Goal: Task Accomplishment & Management: Use online tool/utility

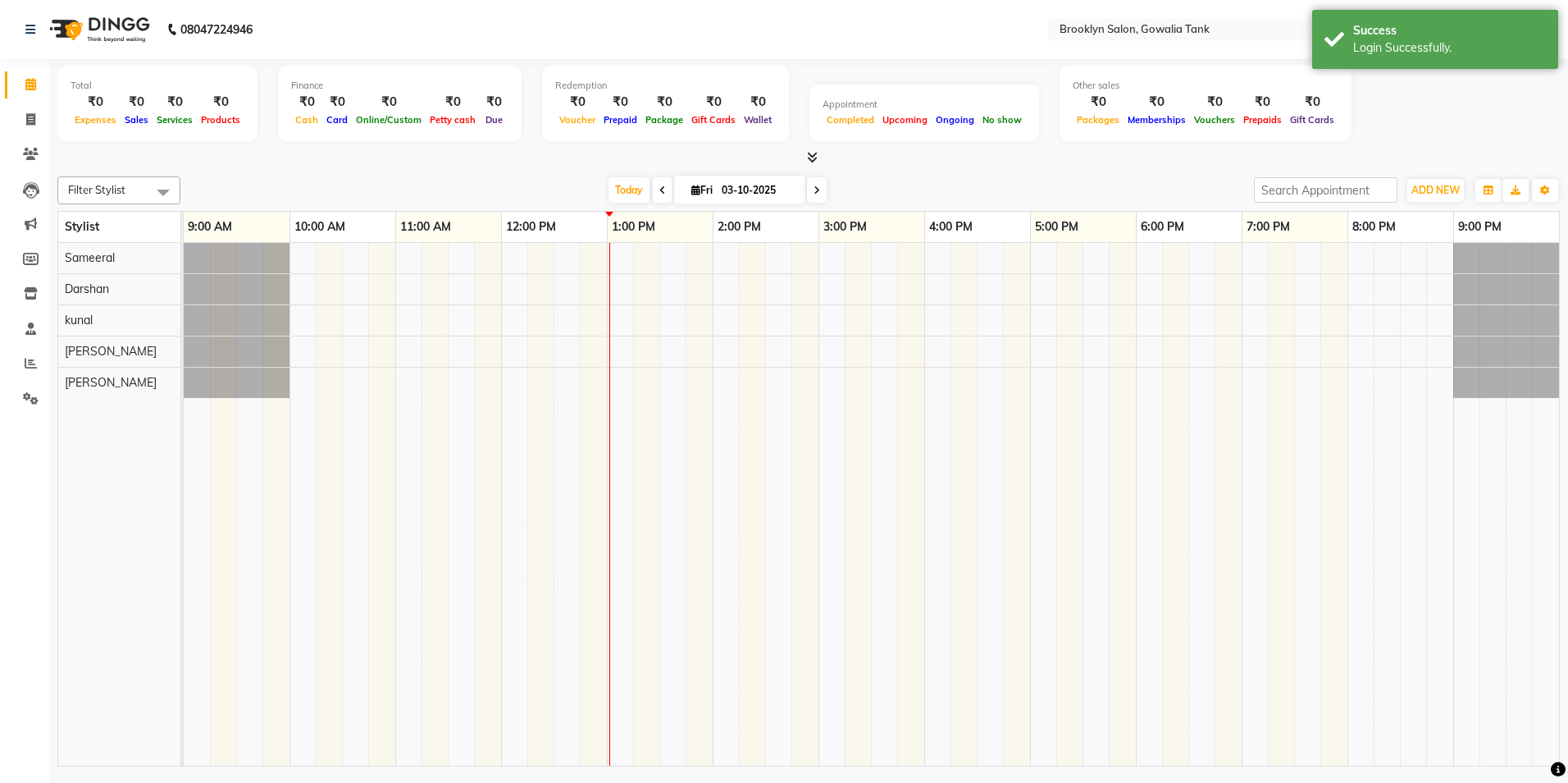
select select "en"
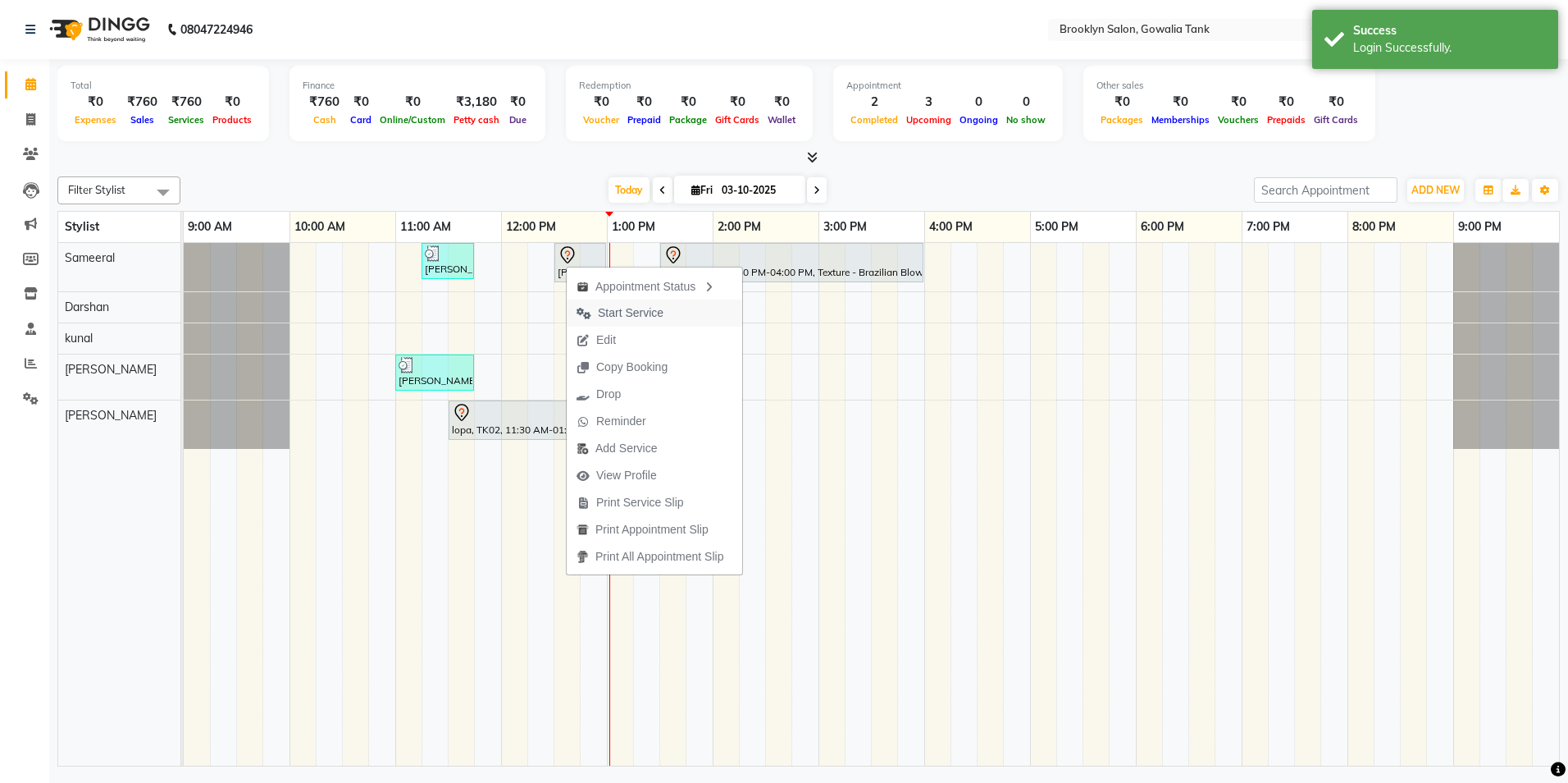
click at [615, 315] on span "Start Service" at bounding box center [631, 313] width 66 height 17
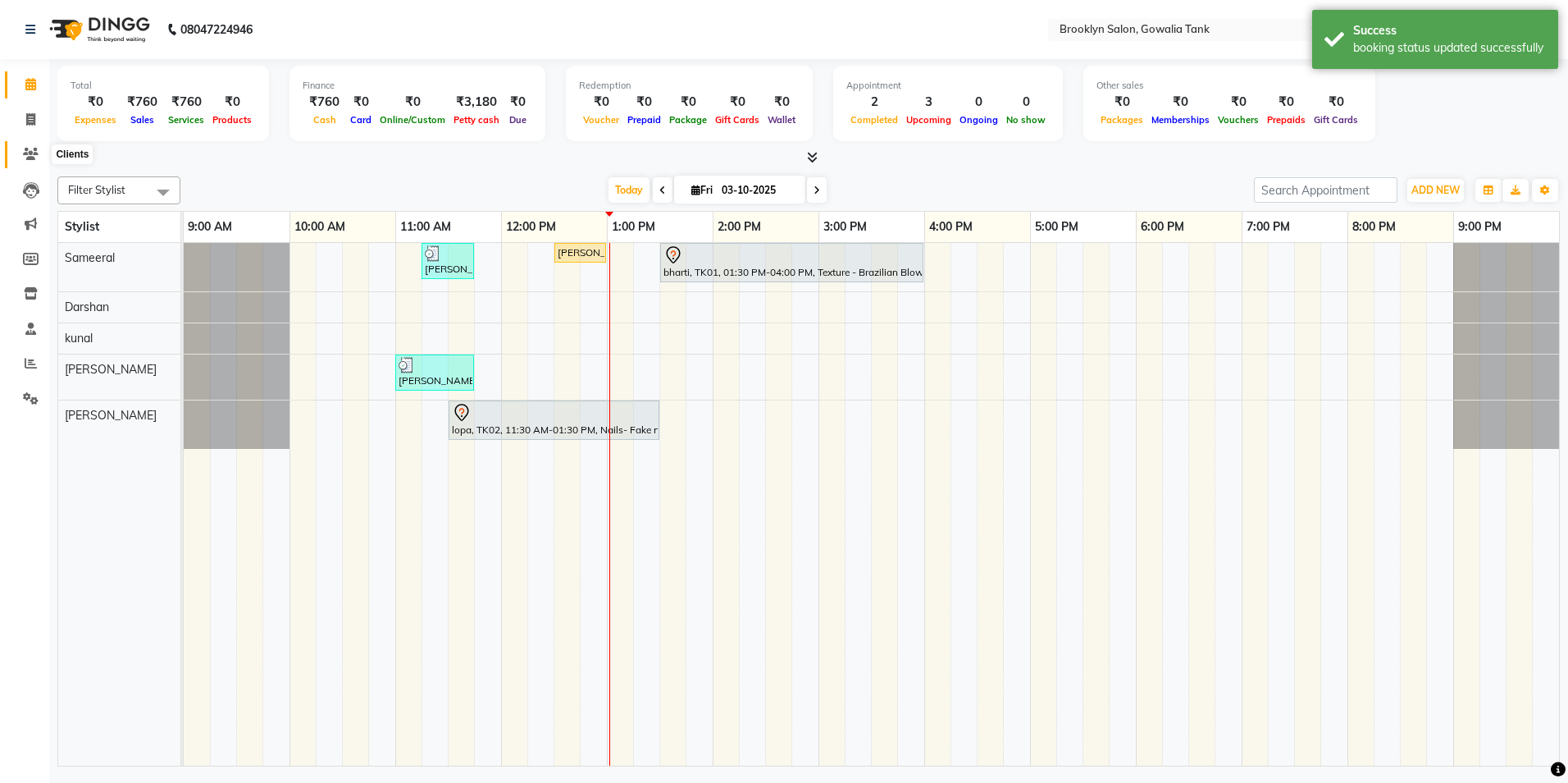
click at [34, 156] on icon at bounding box center [31, 154] width 16 height 12
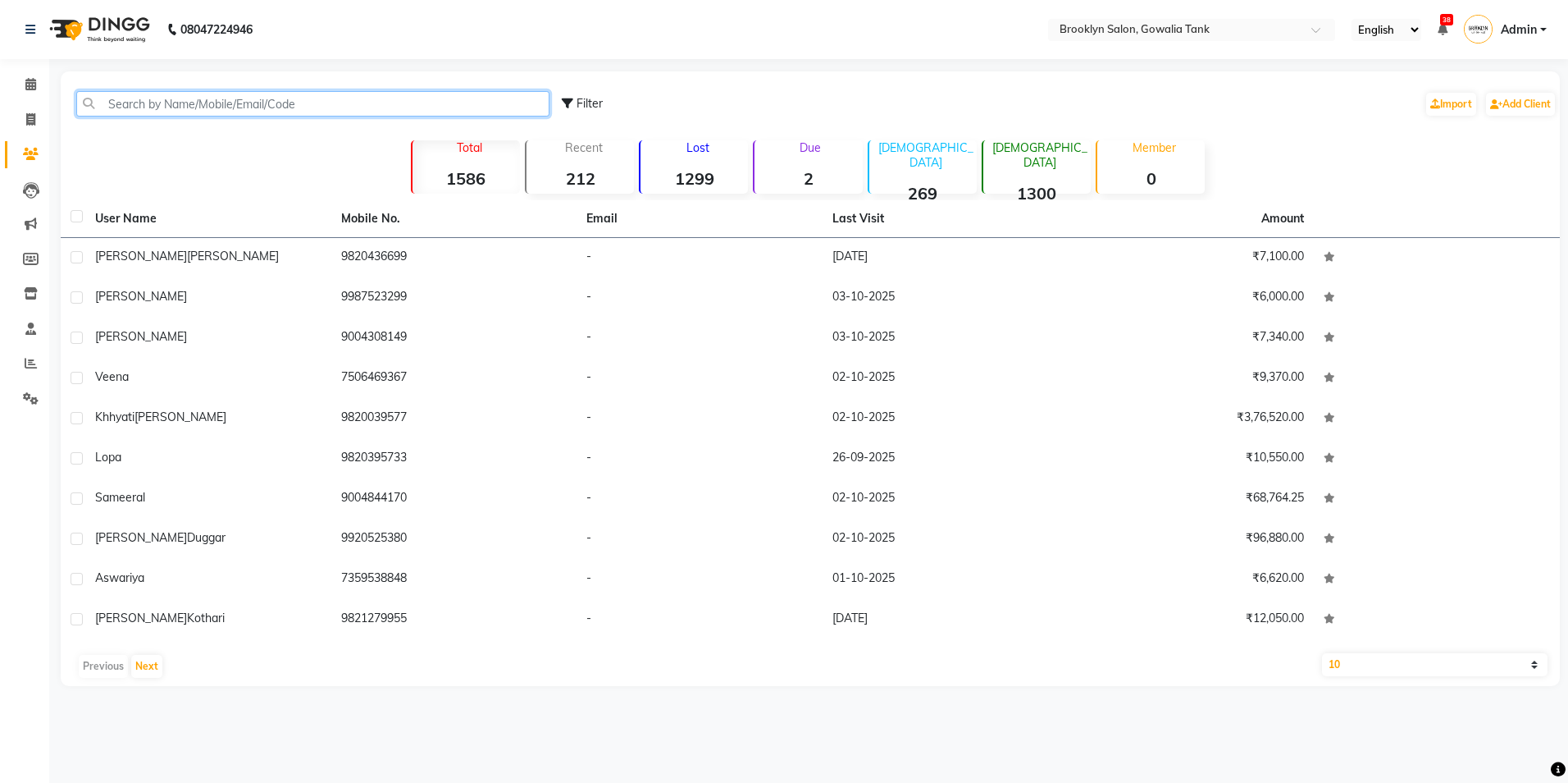
click at [158, 110] on input "text" at bounding box center [312, 104] width 473 height 26
click at [24, 94] on span at bounding box center [31, 85] width 29 height 19
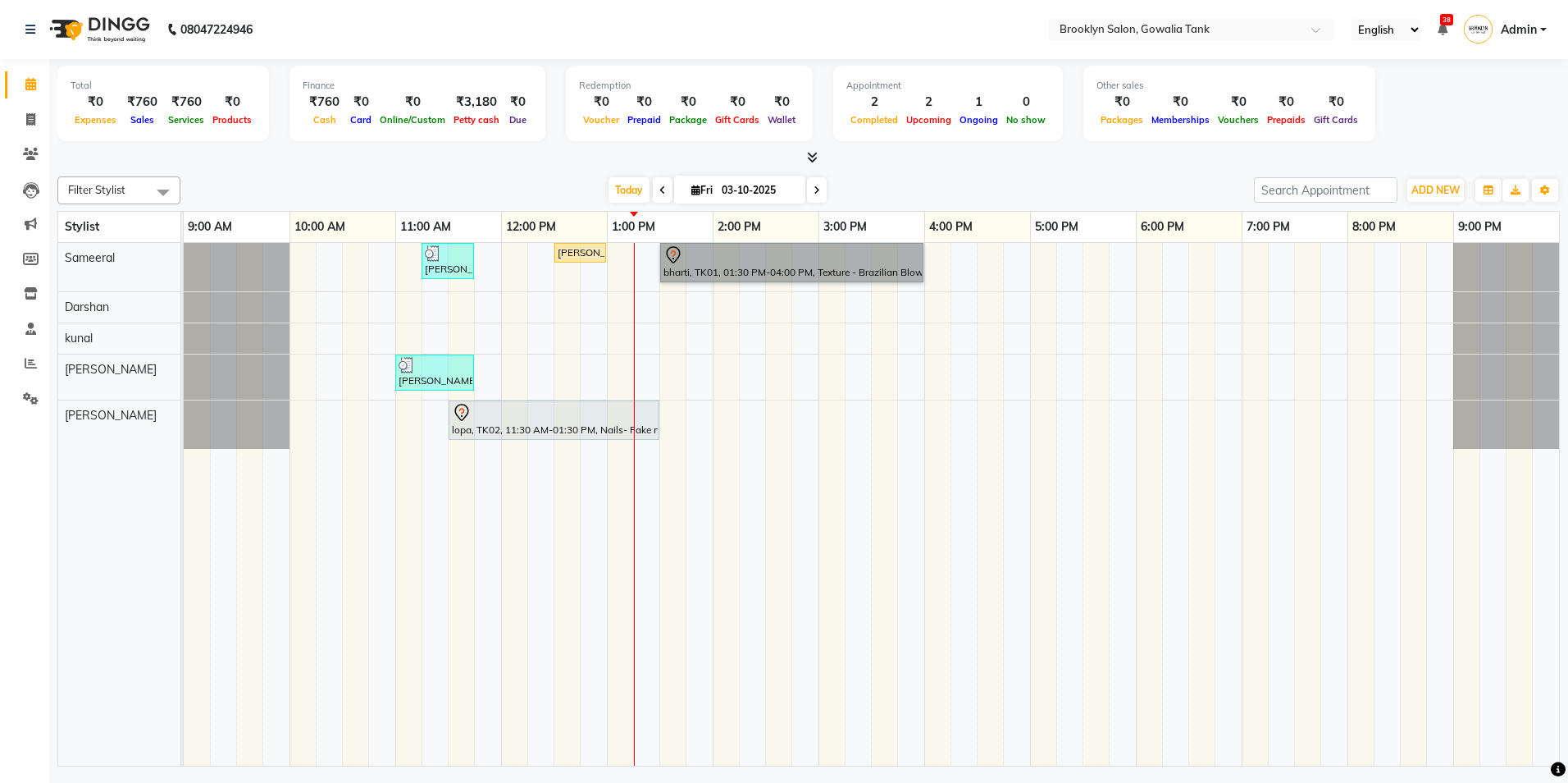
drag, startPoint x: 768, startPoint y: 271, endPoint x: 730, endPoint y: 321, distance: 62.8
drag, startPoint x: 730, startPoint y: 321, endPoint x: 1084, endPoint y: 518, distance: 405.1
click at [1084, 518] on td at bounding box center [1096, 504] width 27 height 523
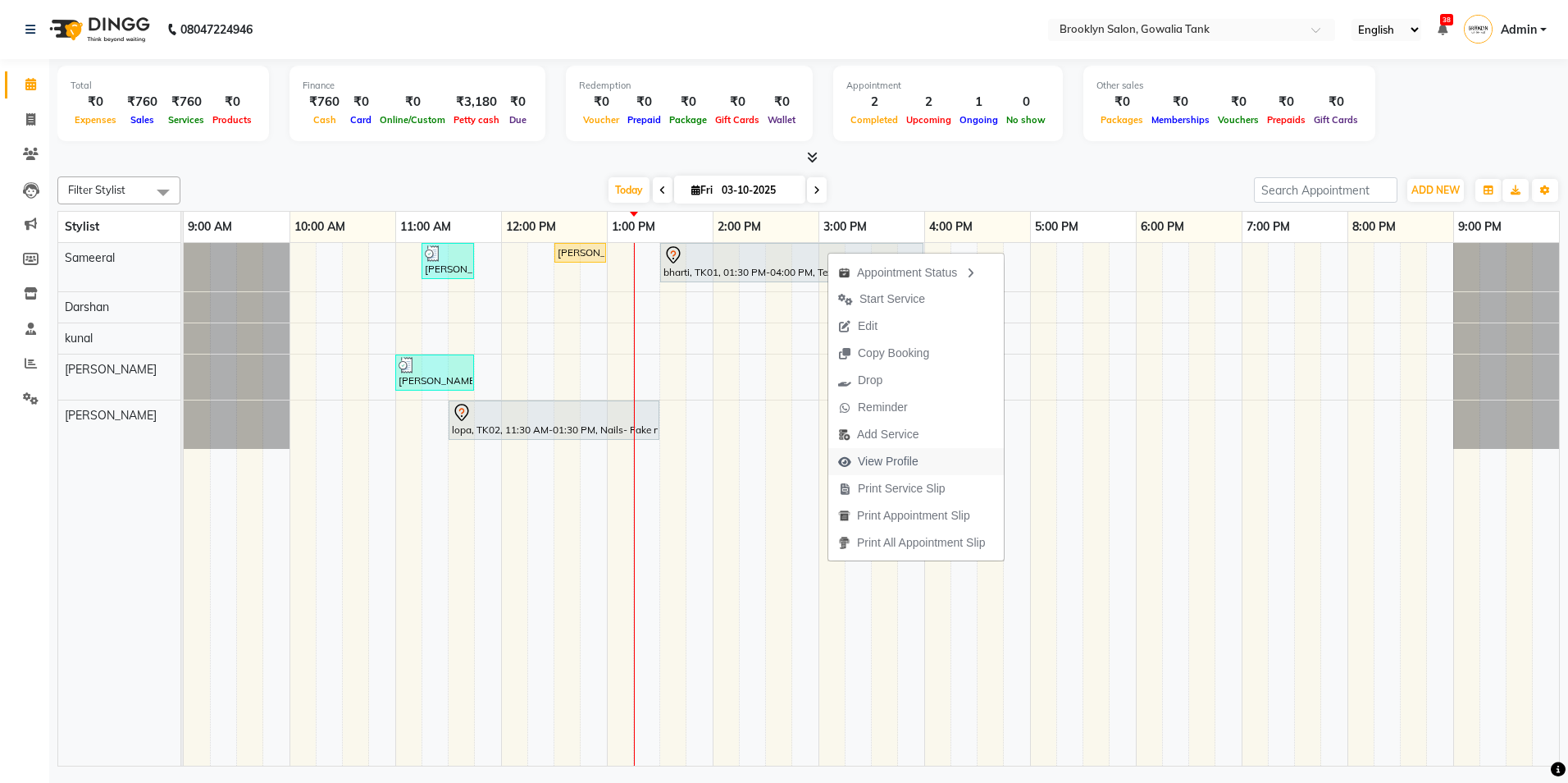
click at [895, 463] on span "View Profile" at bounding box center [889, 461] width 61 height 17
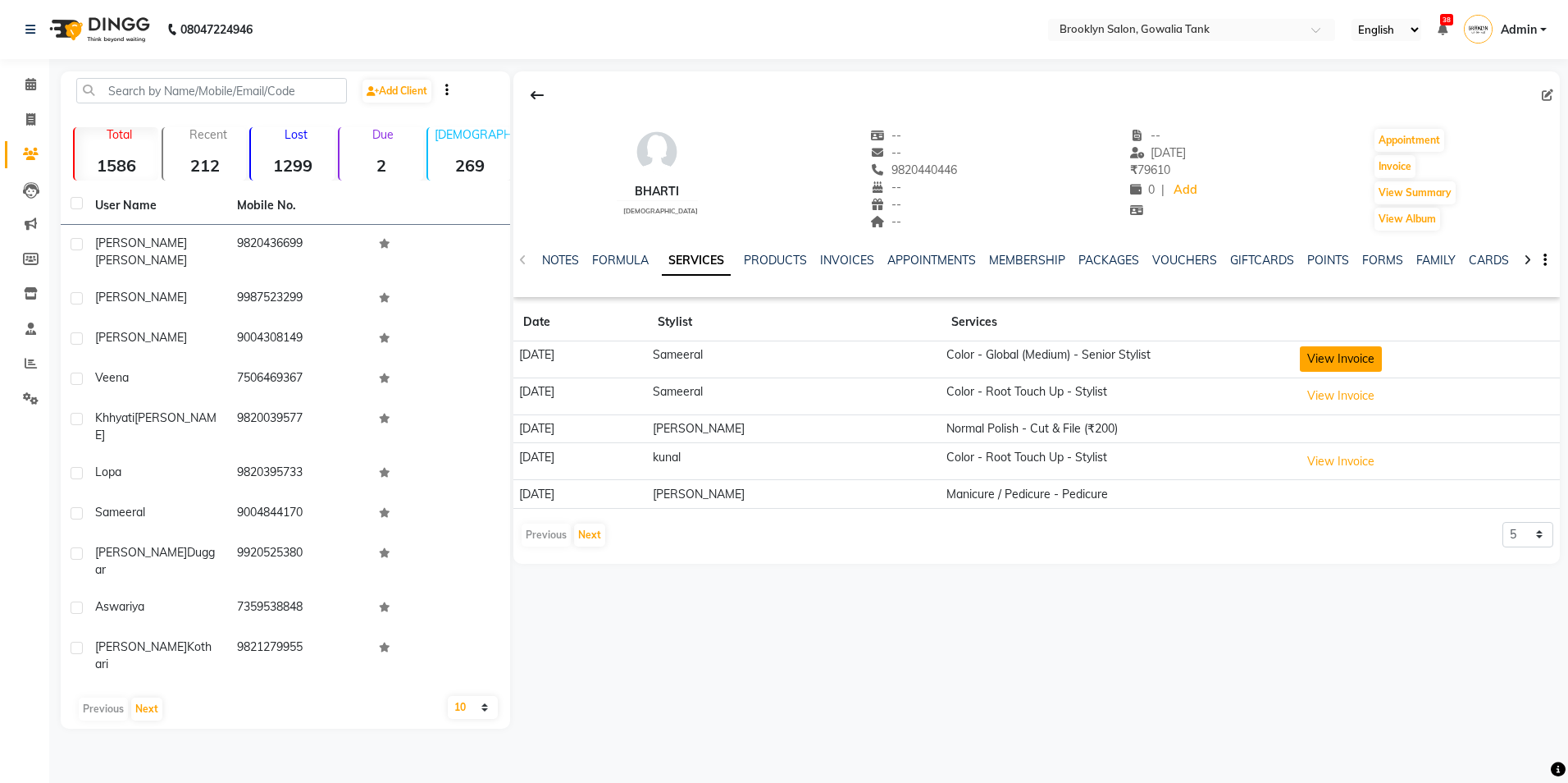
click at [1351, 360] on button "View Invoice" at bounding box center [1340, 359] width 82 height 26
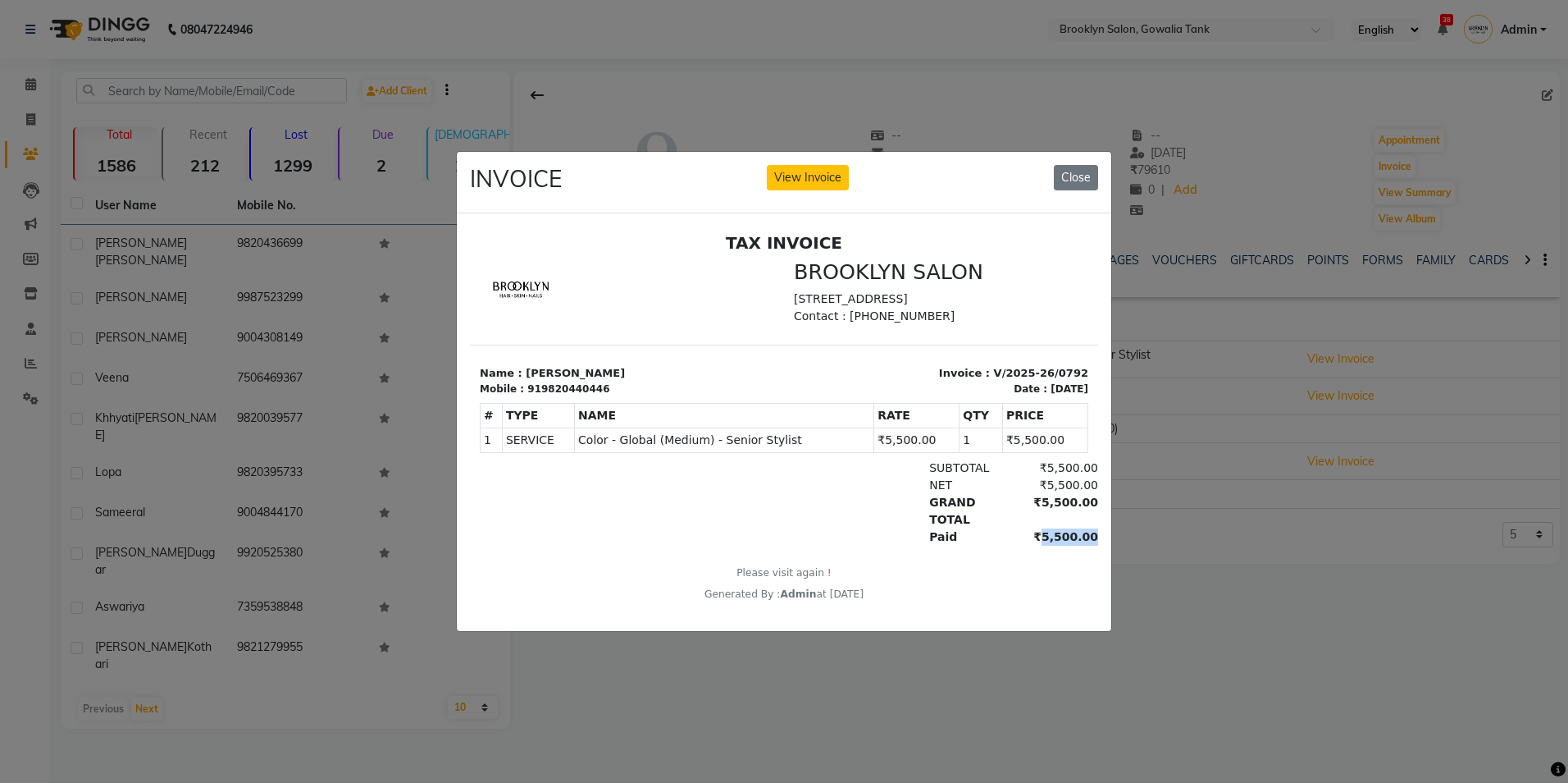
drag, startPoint x: 1063, startPoint y: 557, endPoint x: 1010, endPoint y: 551, distance: 53.3
click at [1010, 545] on div "₹5,500.00" at bounding box center [1054, 535] width 90 height 17
click at [1073, 165] on button "Close" at bounding box center [1075, 178] width 44 height 26
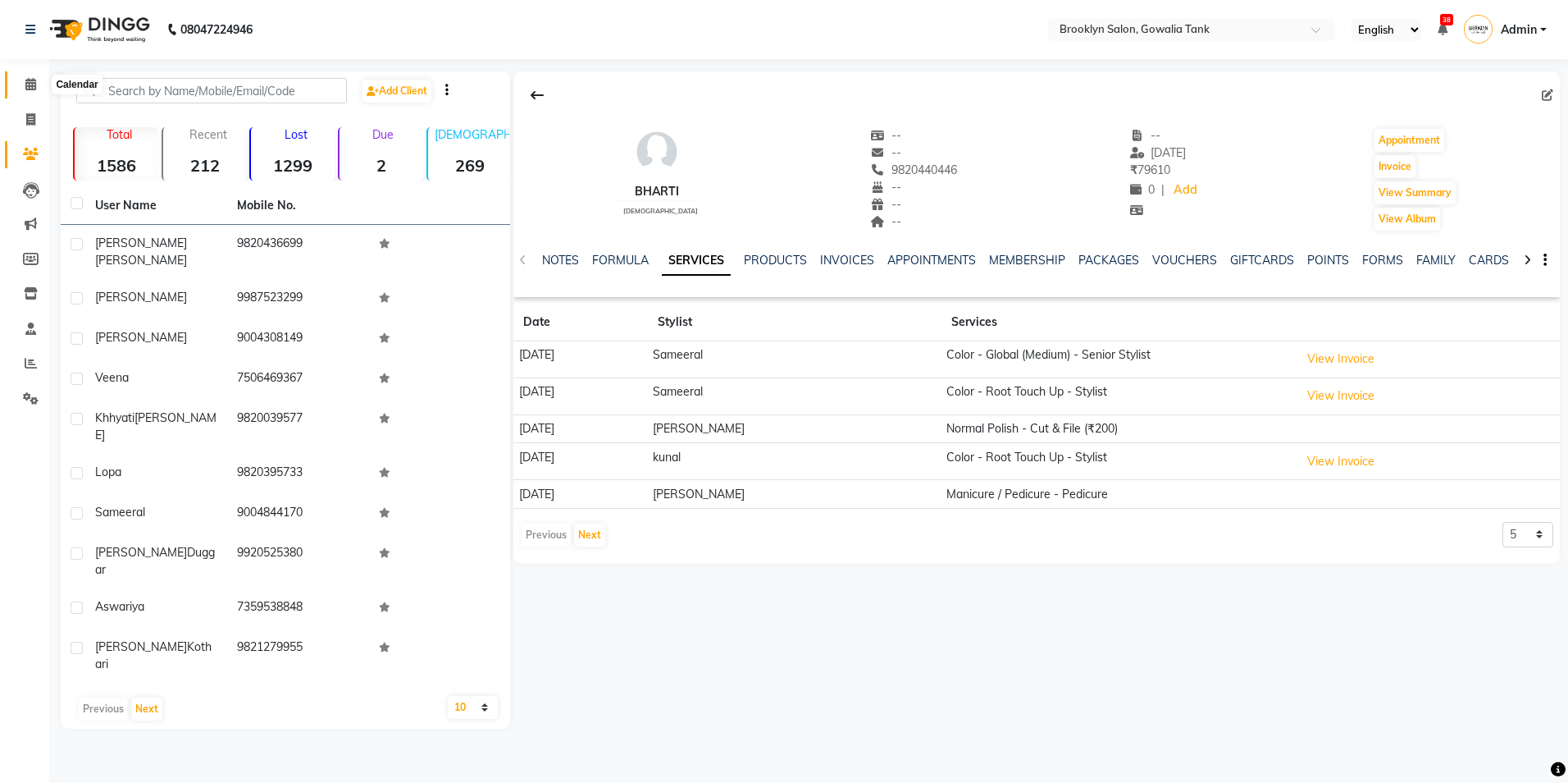
click at [22, 76] on span at bounding box center [31, 85] width 29 height 19
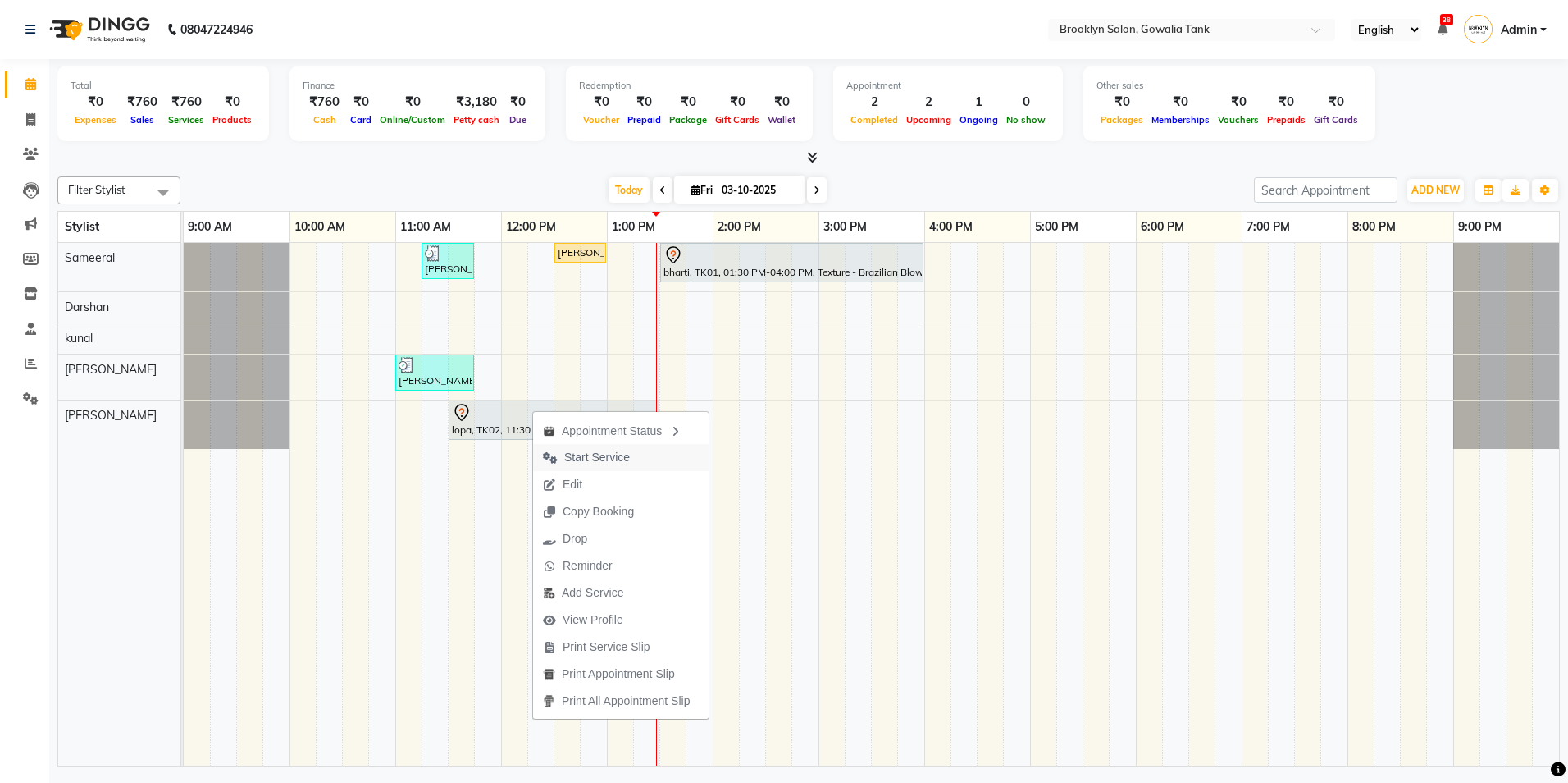
click at [604, 450] on span "Start Service" at bounding box center [597, 457] width 66 height 17
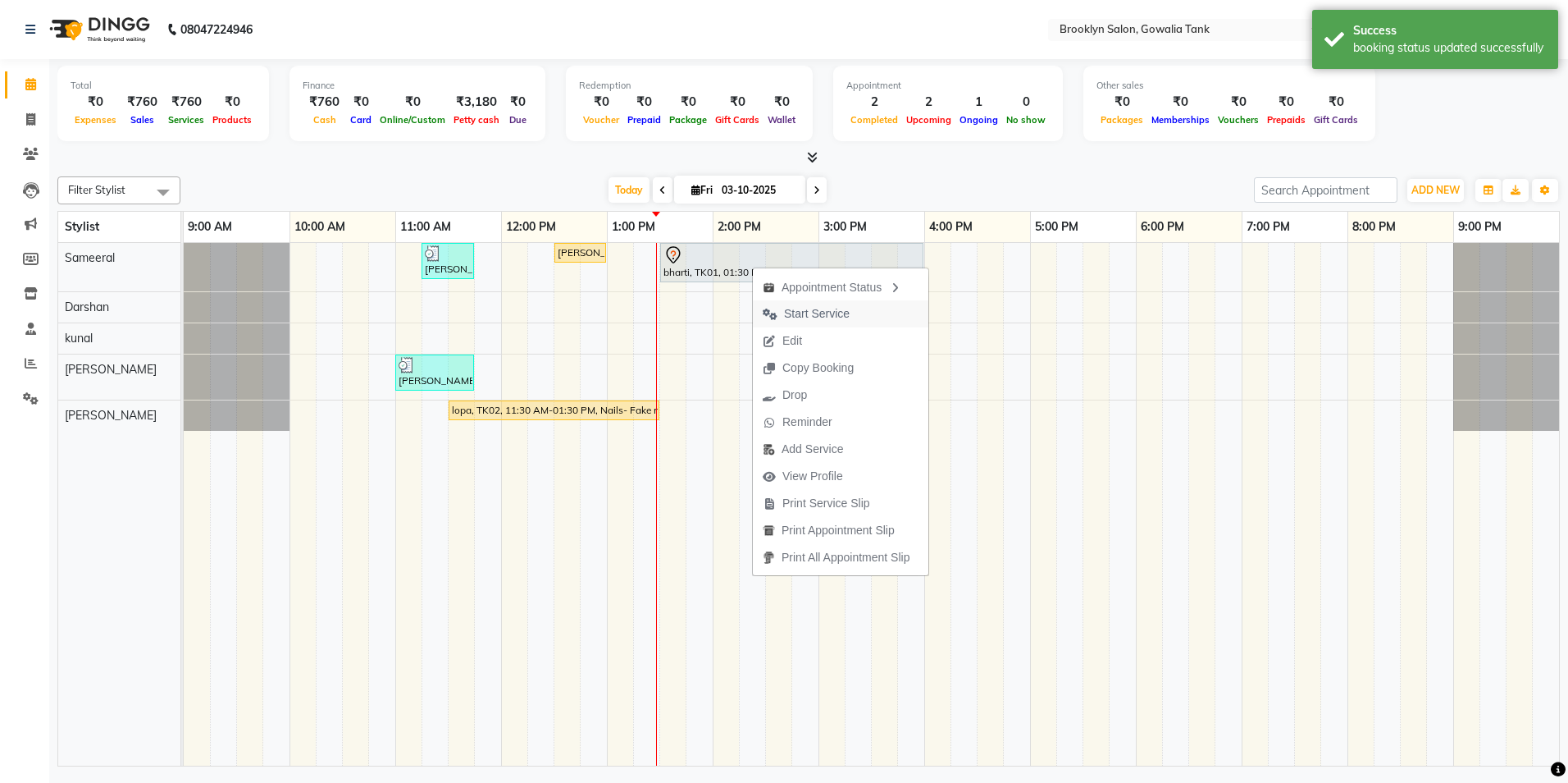
click at [801, 311] on span "Start Service" at bounding box center [817, 314] width 66 height 17
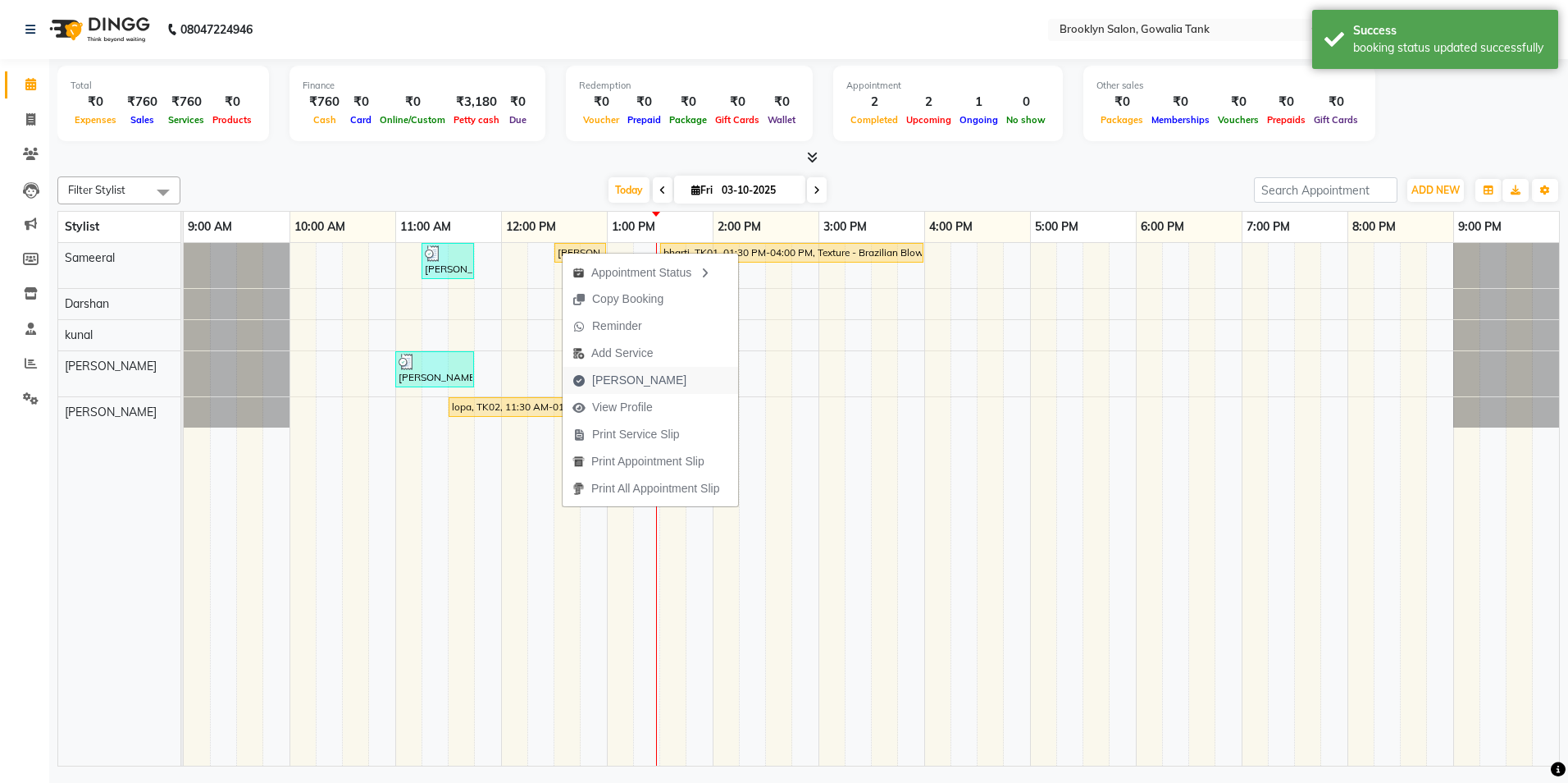
click at [643, 381] on span "[PERSON_NAME]" at bounding box center [640, 380] width 95 height 17
select select "service"
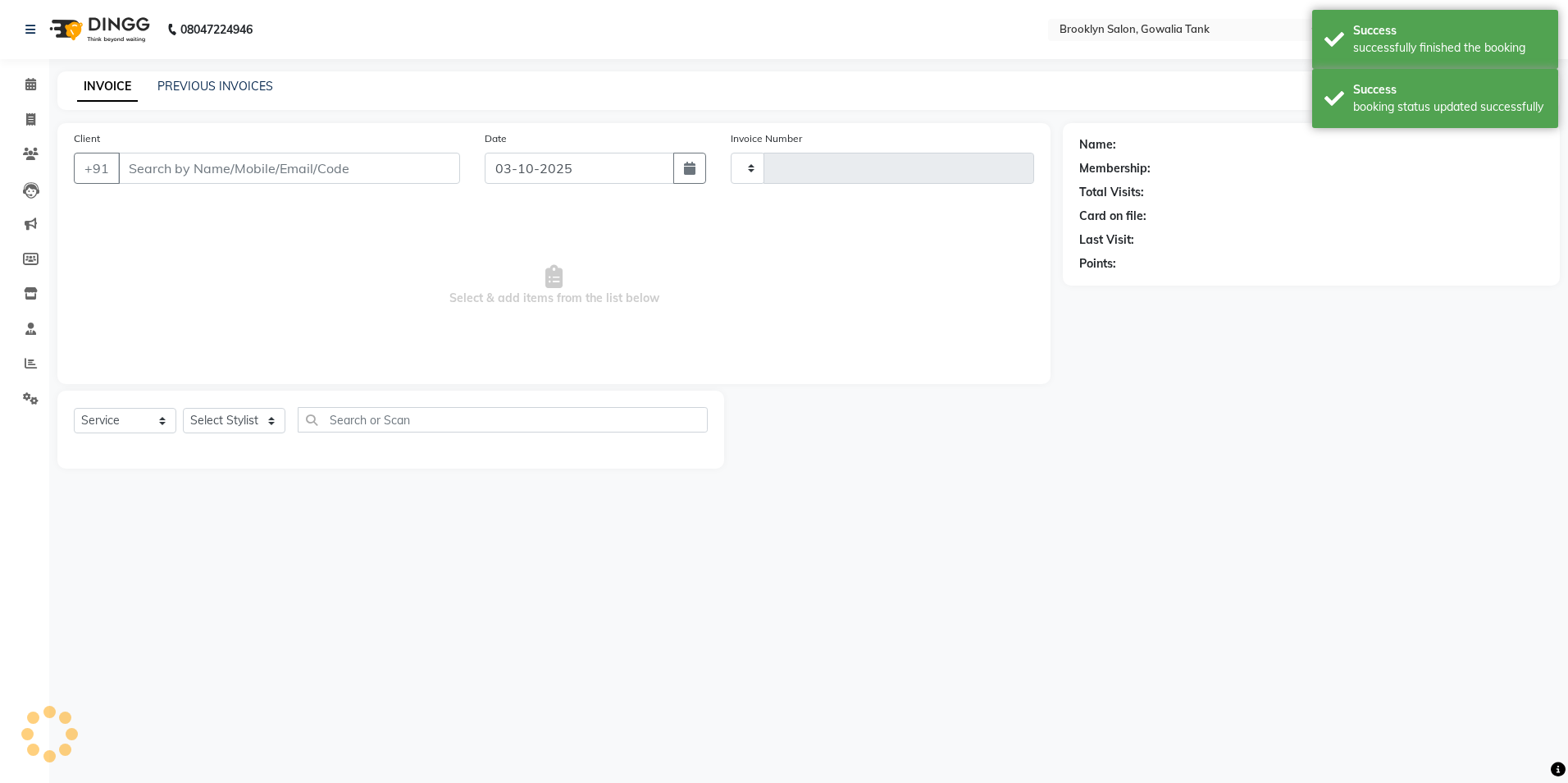
type input "0982"
select select "131"
type input "9820436699"
select select "3855"
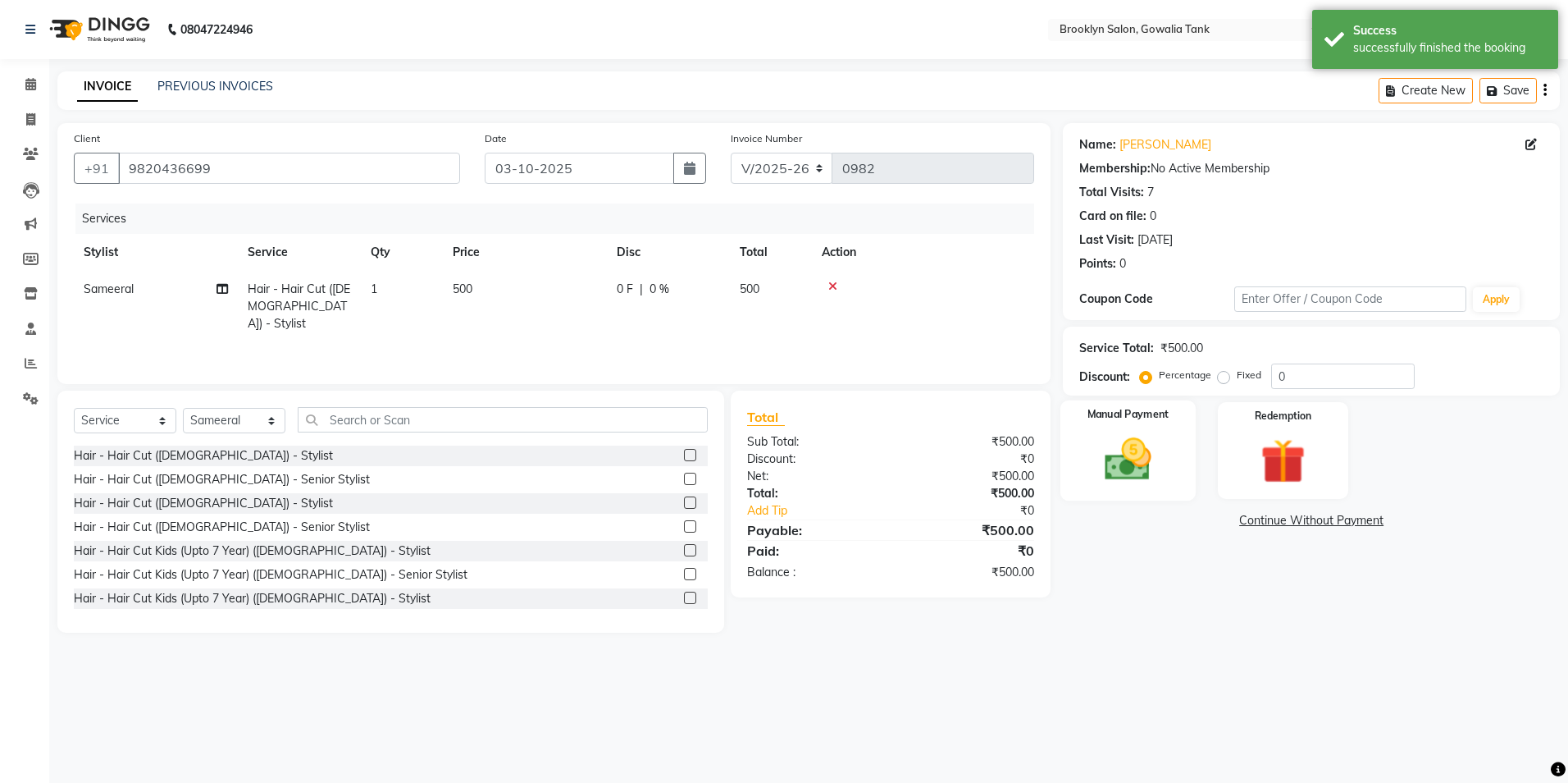
click at [1132, 464] on img at bounding box center [1127, 460] width 76 height 54
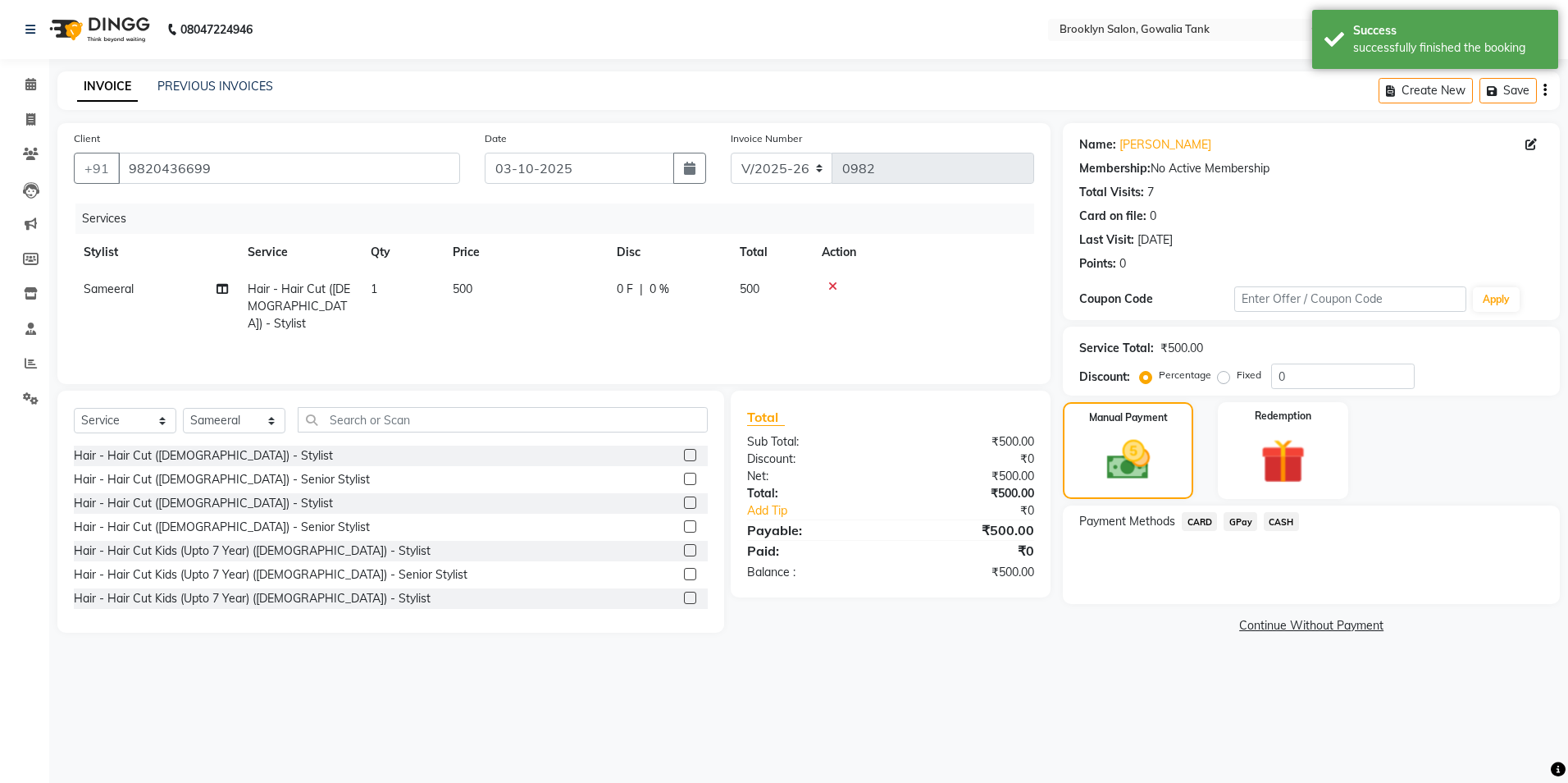
click at [1279, 524] on span "CASH" at bounding box center [1281, 521] width 35 height 19
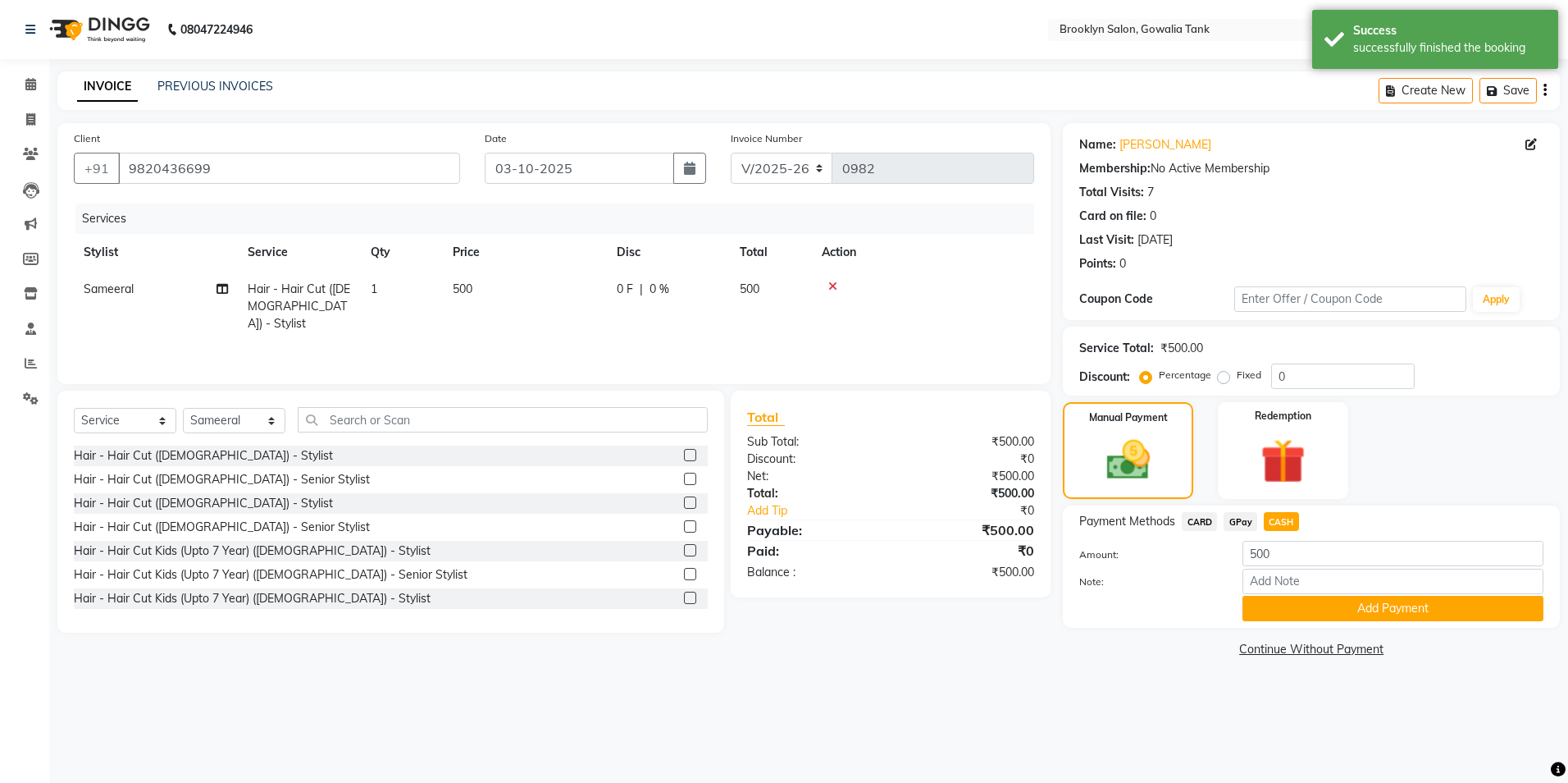
click at [1239, 514] on span "GPay" at bounding box center [1241, 521] width 34 height 19
click at [1280, 607] on button "Add Payment" at bounding box center [1393, 608] width 301 height 26
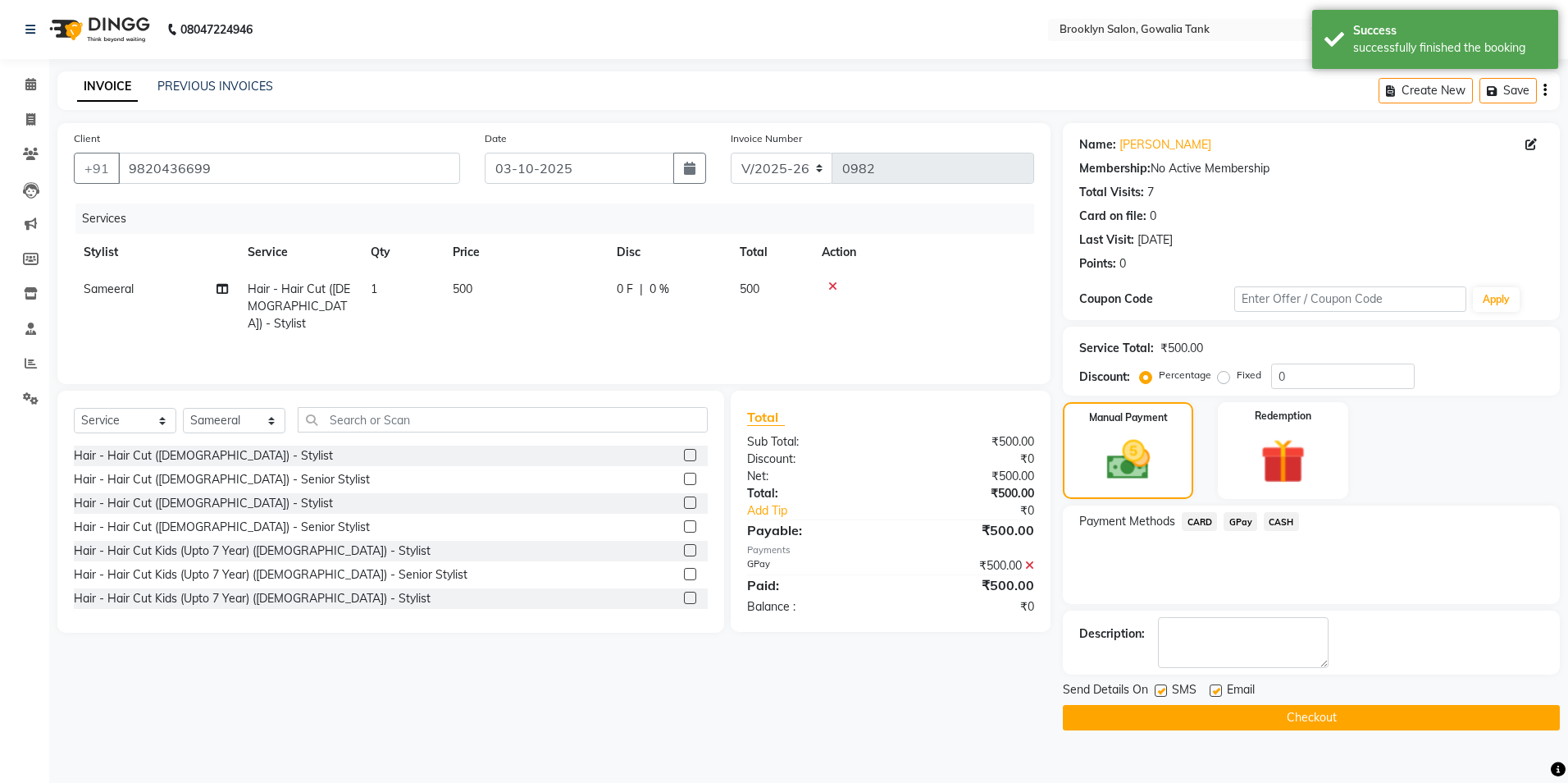
click at [1299, 718] on button "Checkout" at bounding box center [1312, 718] width 497 height 26
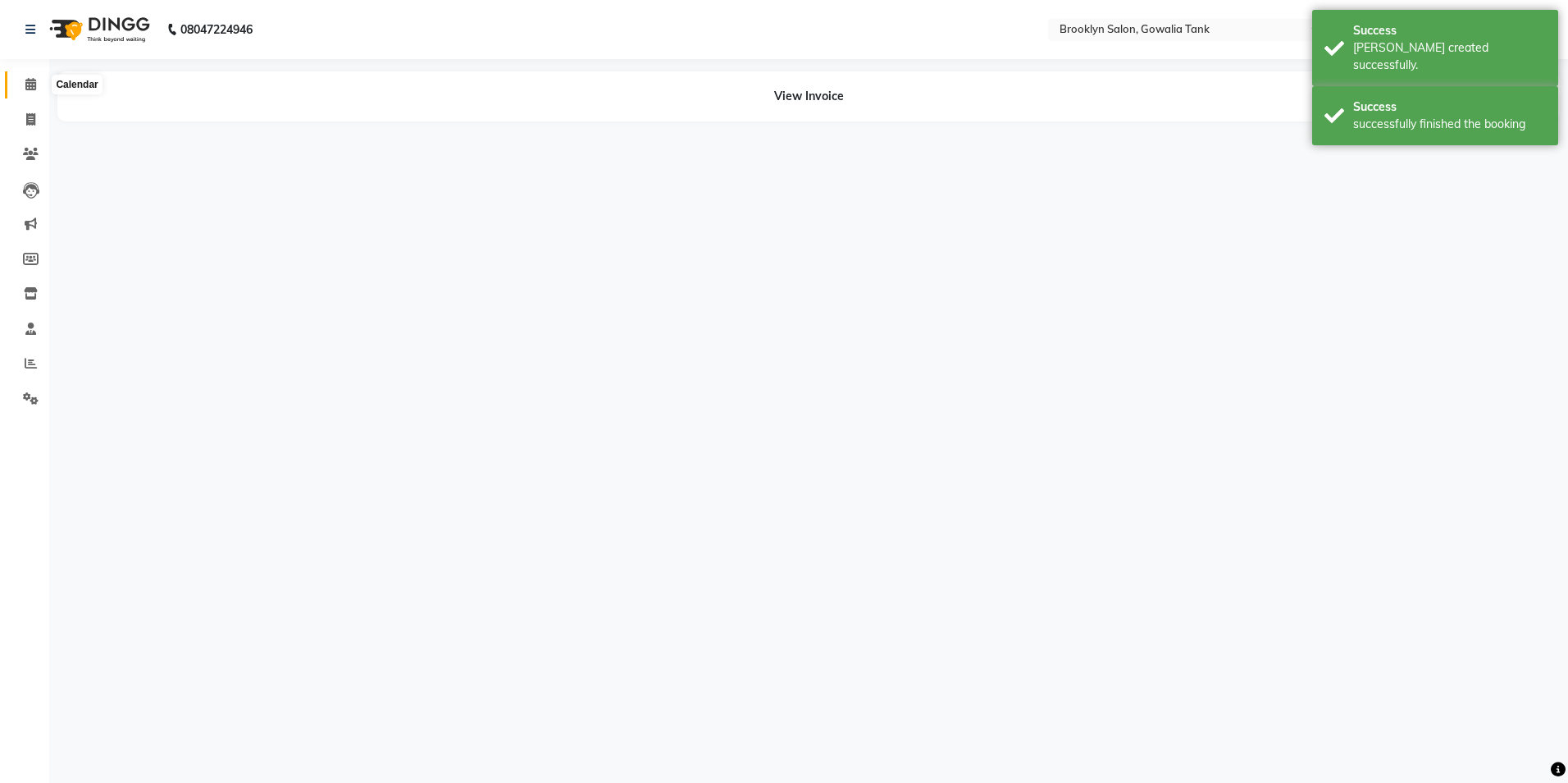
click at [20, 83] on span at bounding box center [31, 85] width 29 height 19
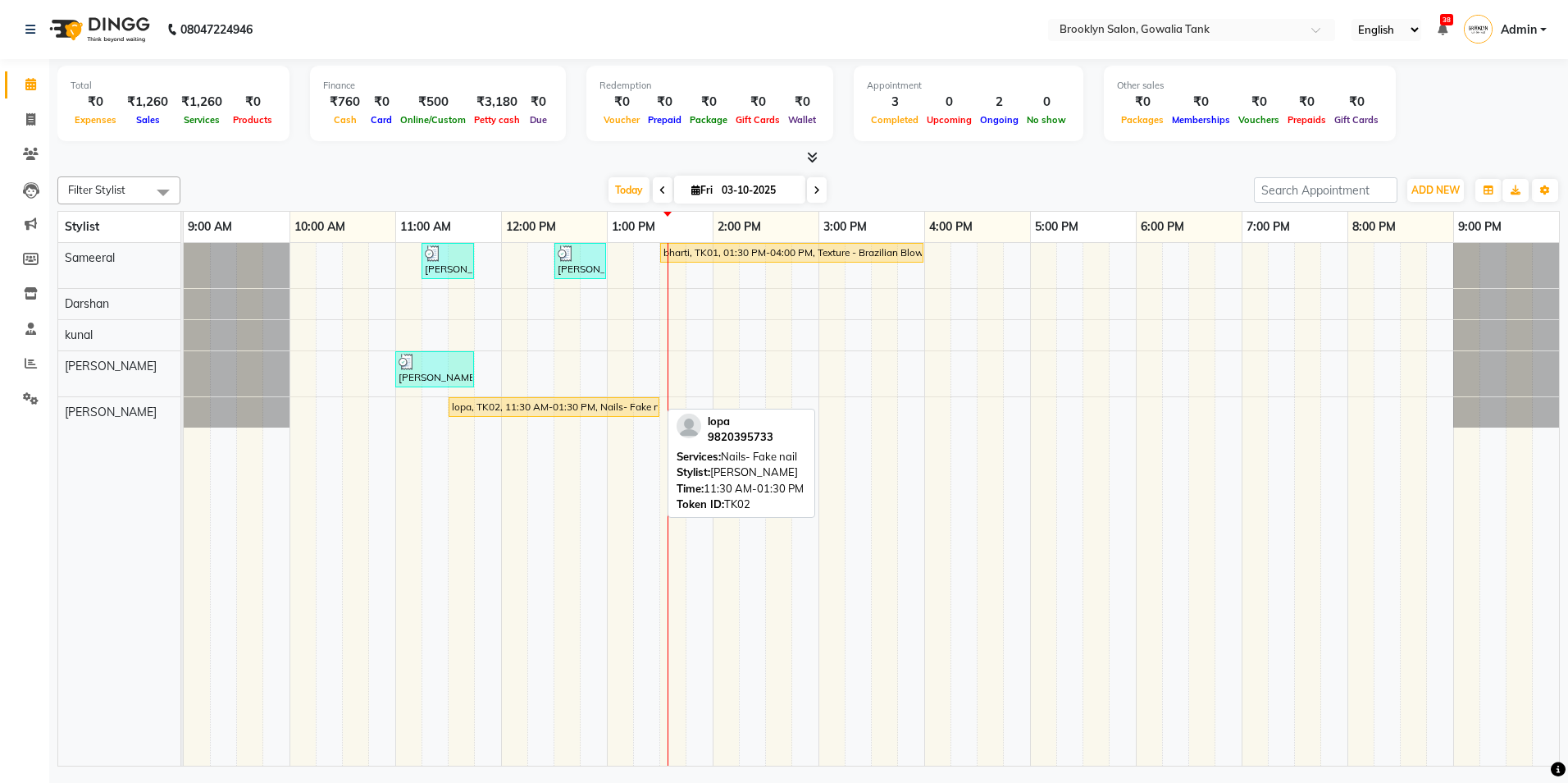
click at [561, 408] on div "lopa, TK02, 11:30 AM-01:30 PM, Nails- Fake nail" at bounding box center [554, 406] width 208 height 15
select select "1"
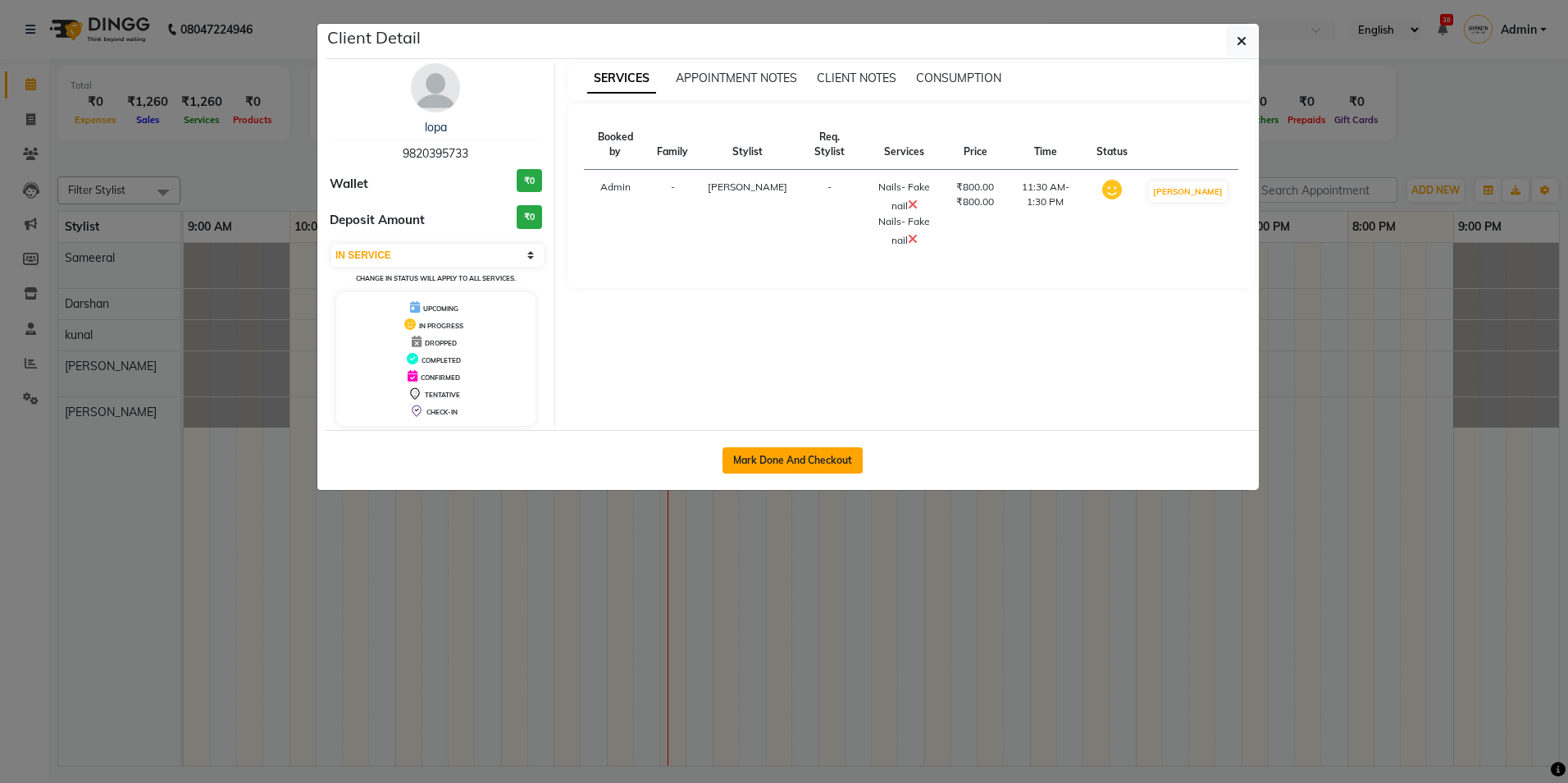
click at [780, 453] on button "Mark Done And Checkout" at bounding box center [792, 461] width 140 height 27
select select "service"
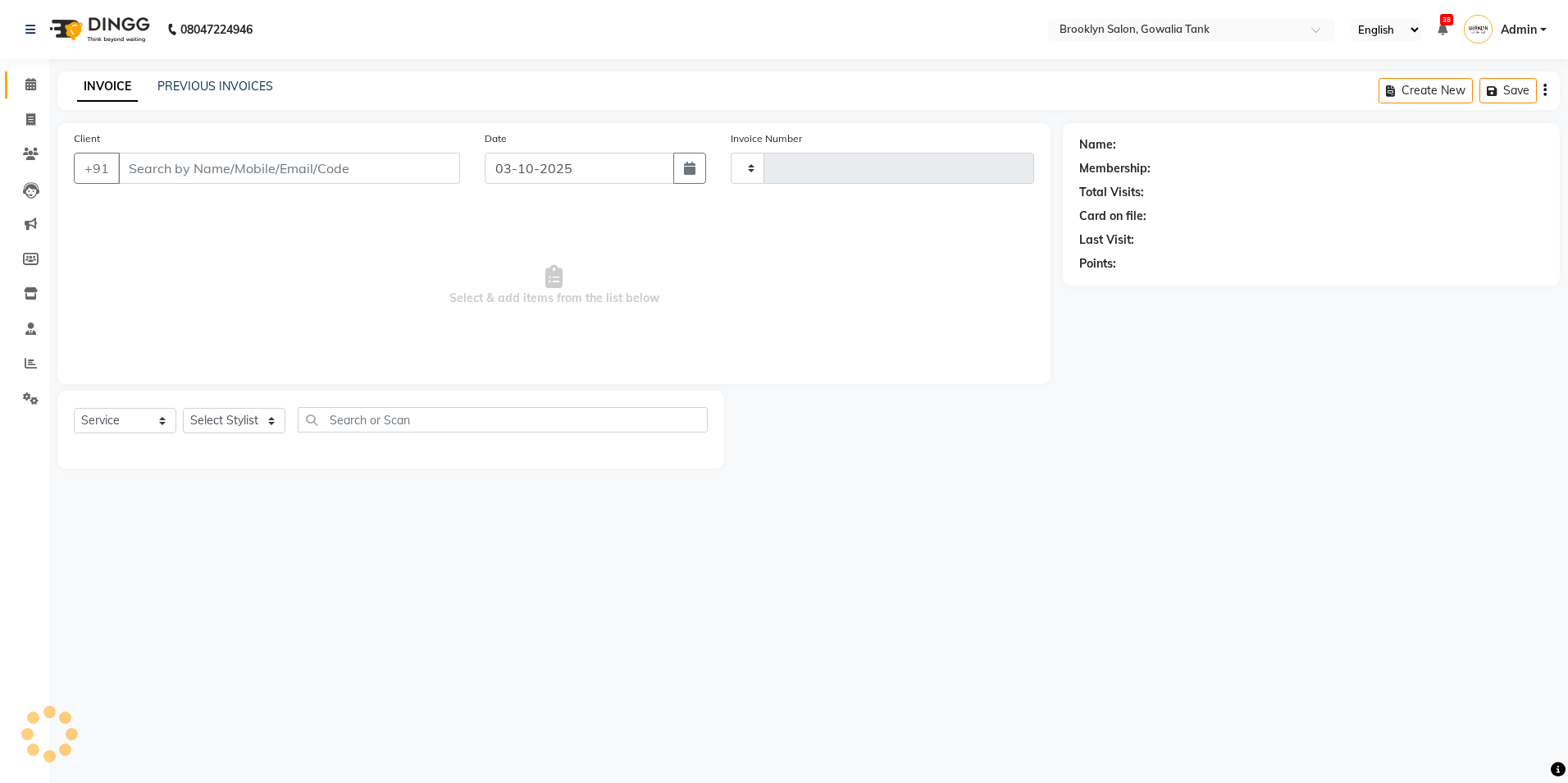
type input "0983"
select select "131"
type input "9820395733"
select select "60365"
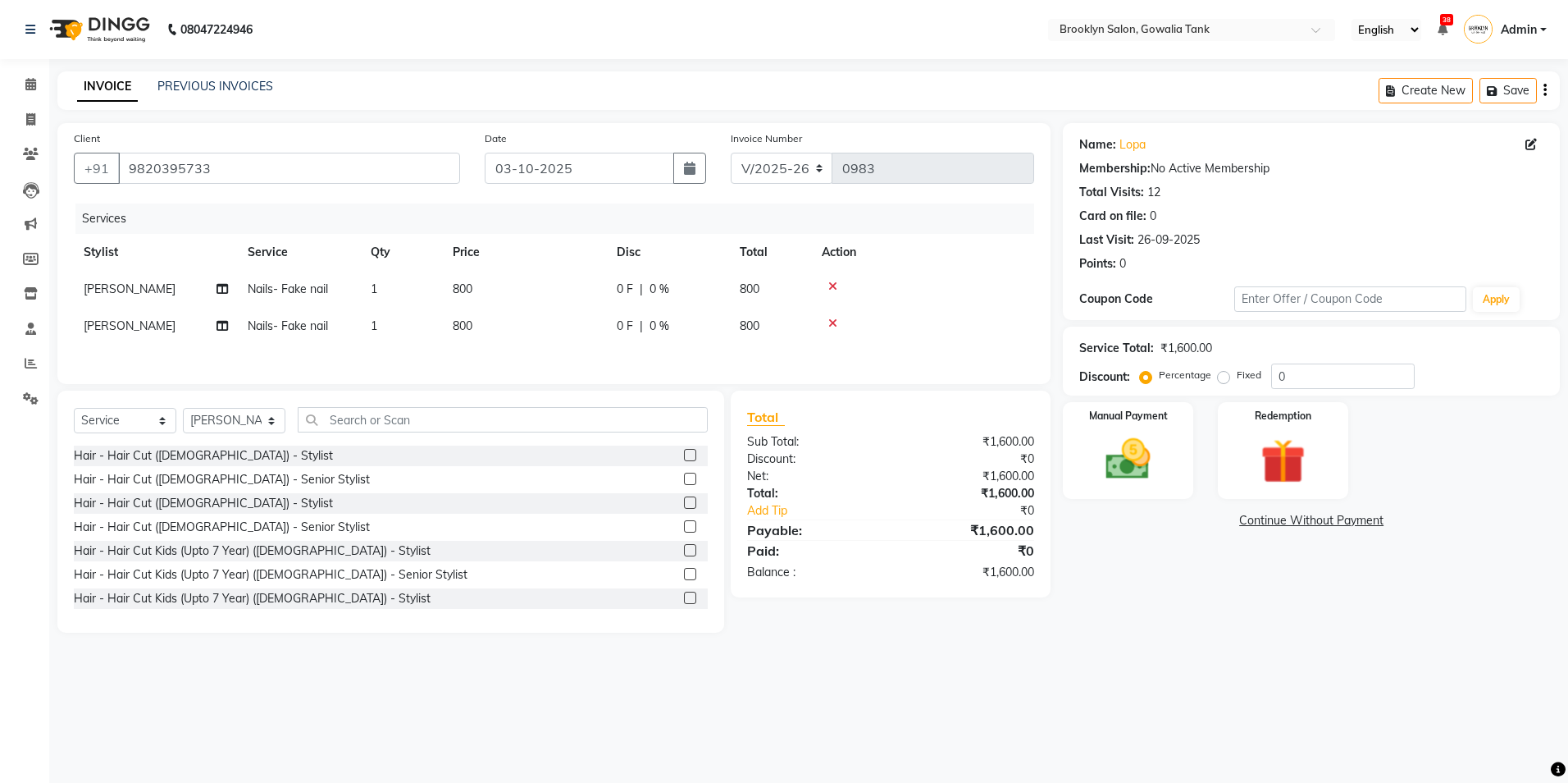
click at [835, 321] on icon at bounding box center [833, 323] width 9 height 12
click at [480, 300] on td "800" at bounding box center [524, 289] width 164 height 36
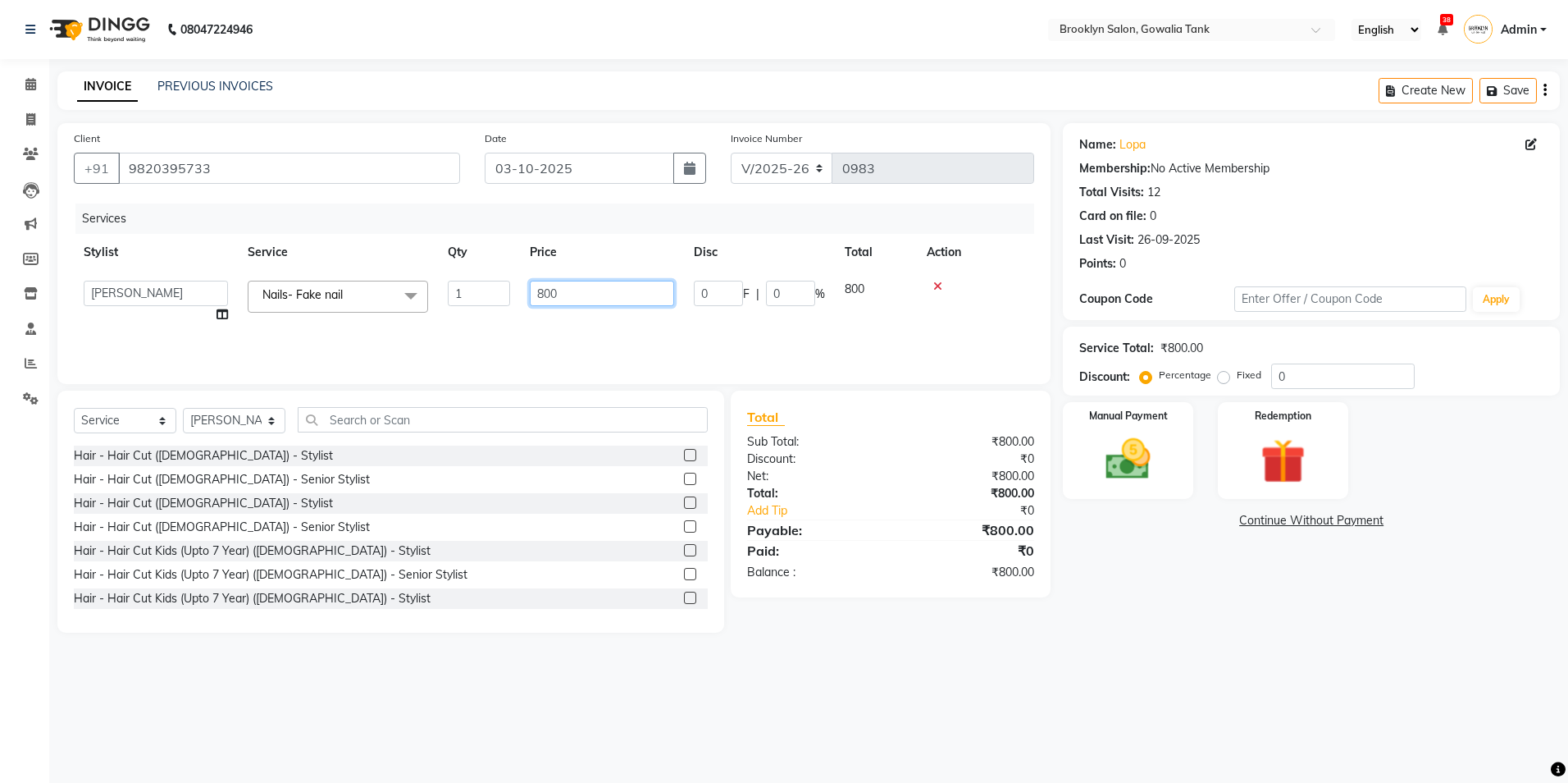
drag, startPoint x: 579, startPoint y: 291, endPoint x: 485, endPoint y: 281, distance: 94.5
click at [485, 281] on tr "[PERSON_NAME] Darshan kunal [PERSON_NAME] Sameeral Nails- Fake nail x Hair - Ha…" at bounding box center [554, 302] width 961 height 62
type input "1000"
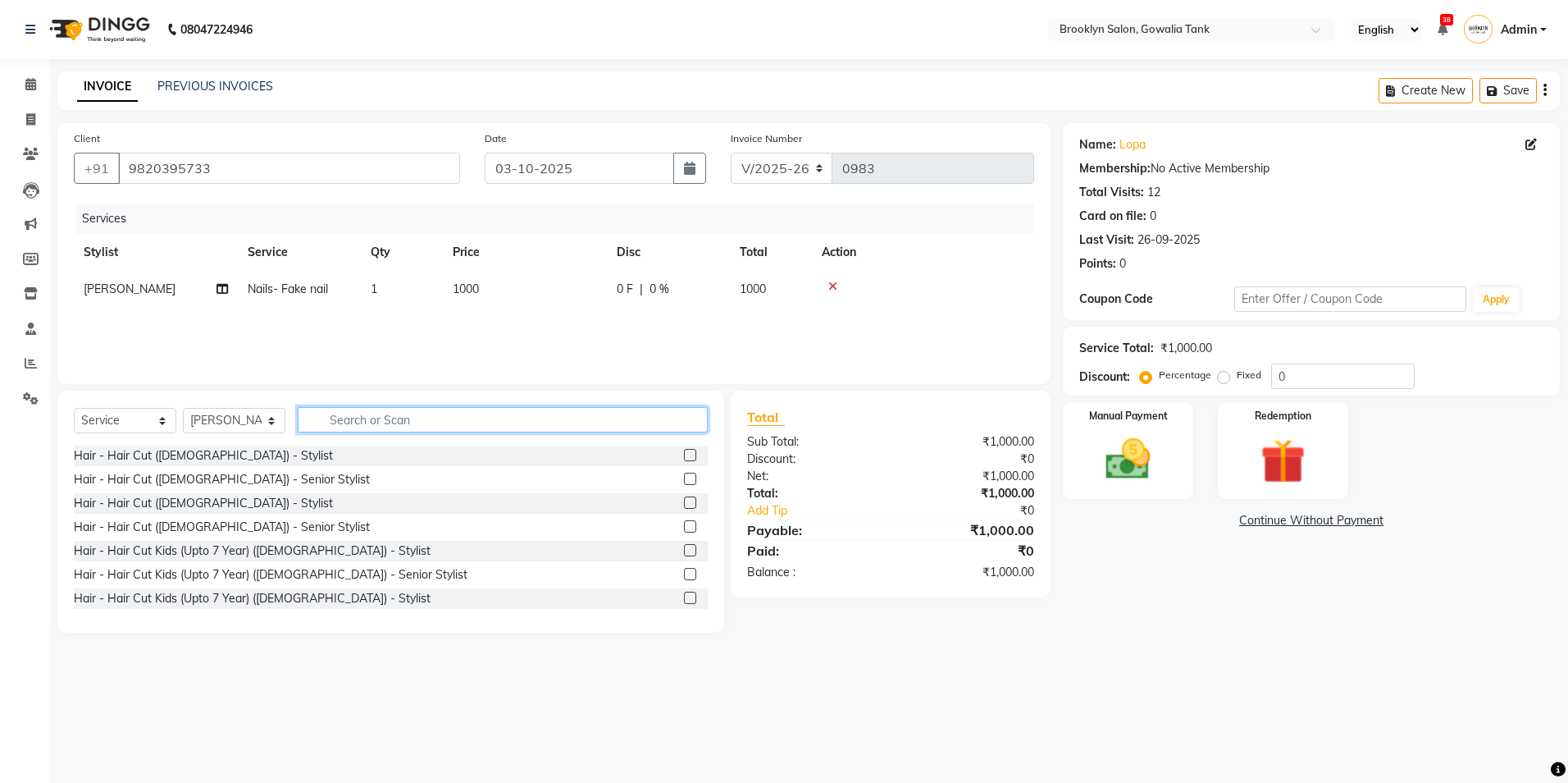
click at [369, 431] on input "text" at bounding box center [503, 420] width 410 height 26
click at [374, 423] on input "text" at bounding box center [503, 420] width 410 height 26
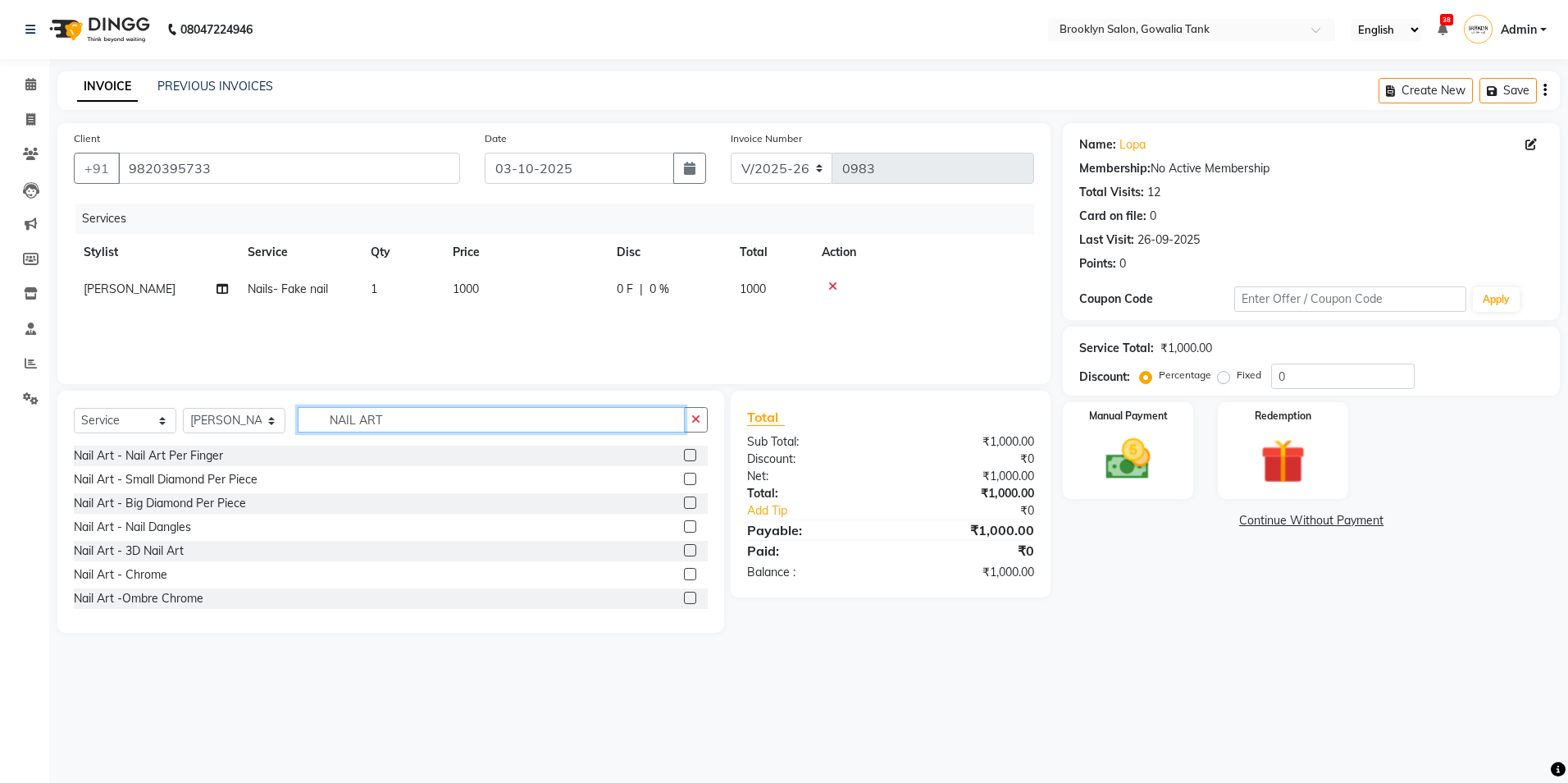
type input "NAIL ART"
drag, startPoint x: 678, startPoint y: 461, endPoint x: 669, endPoint y: 463, distance: 9.2
click at [684, 461] on label at bounding box center [690, 455] width 12 height 12
click at [684, 461] on input "checkbox" at bounding box center [689, 456] width 11 height 11
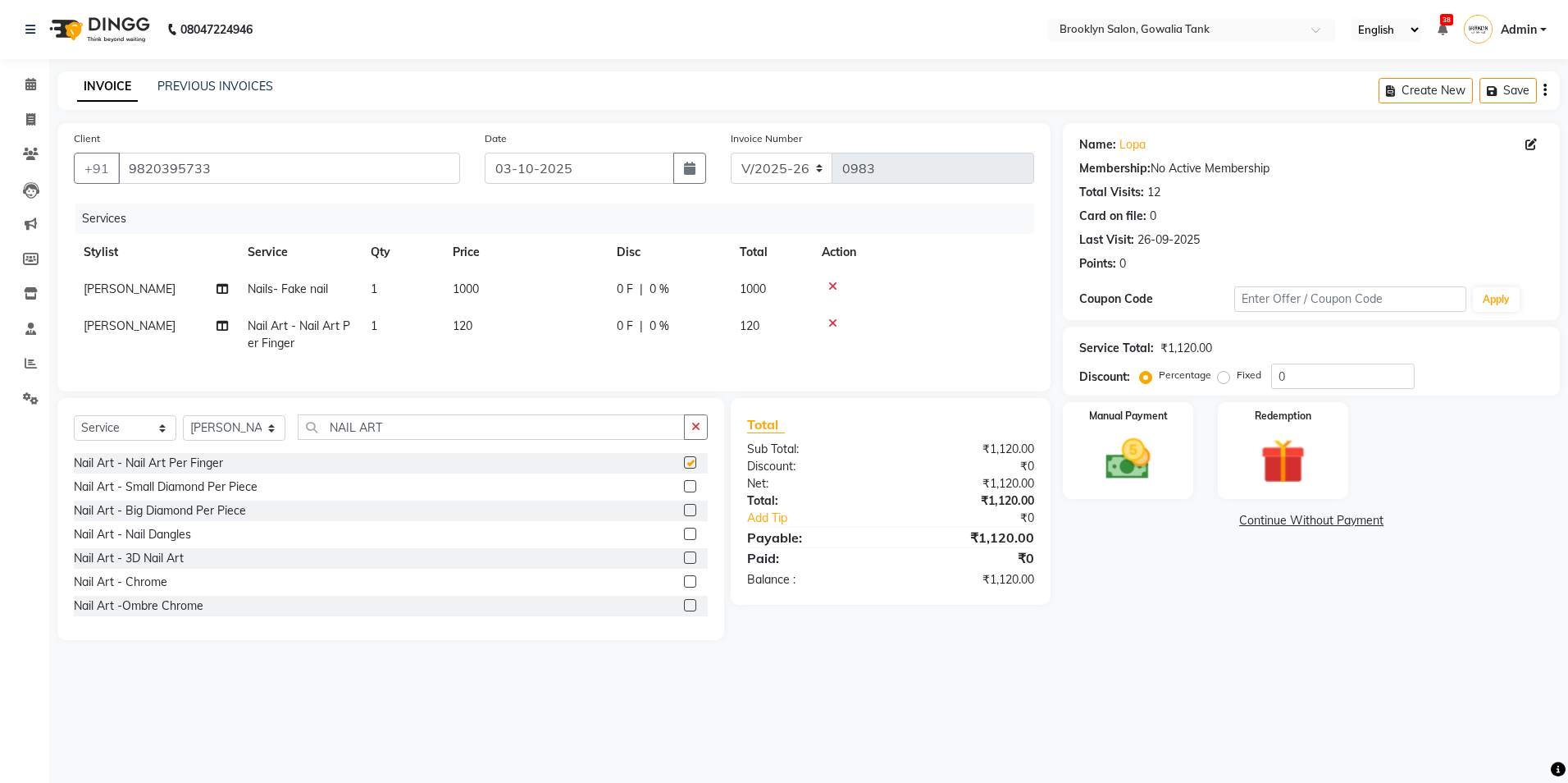
checkbox input "false"
click at [482, 325] on td "120" at bounding box center [524, 334] width 164 height 54
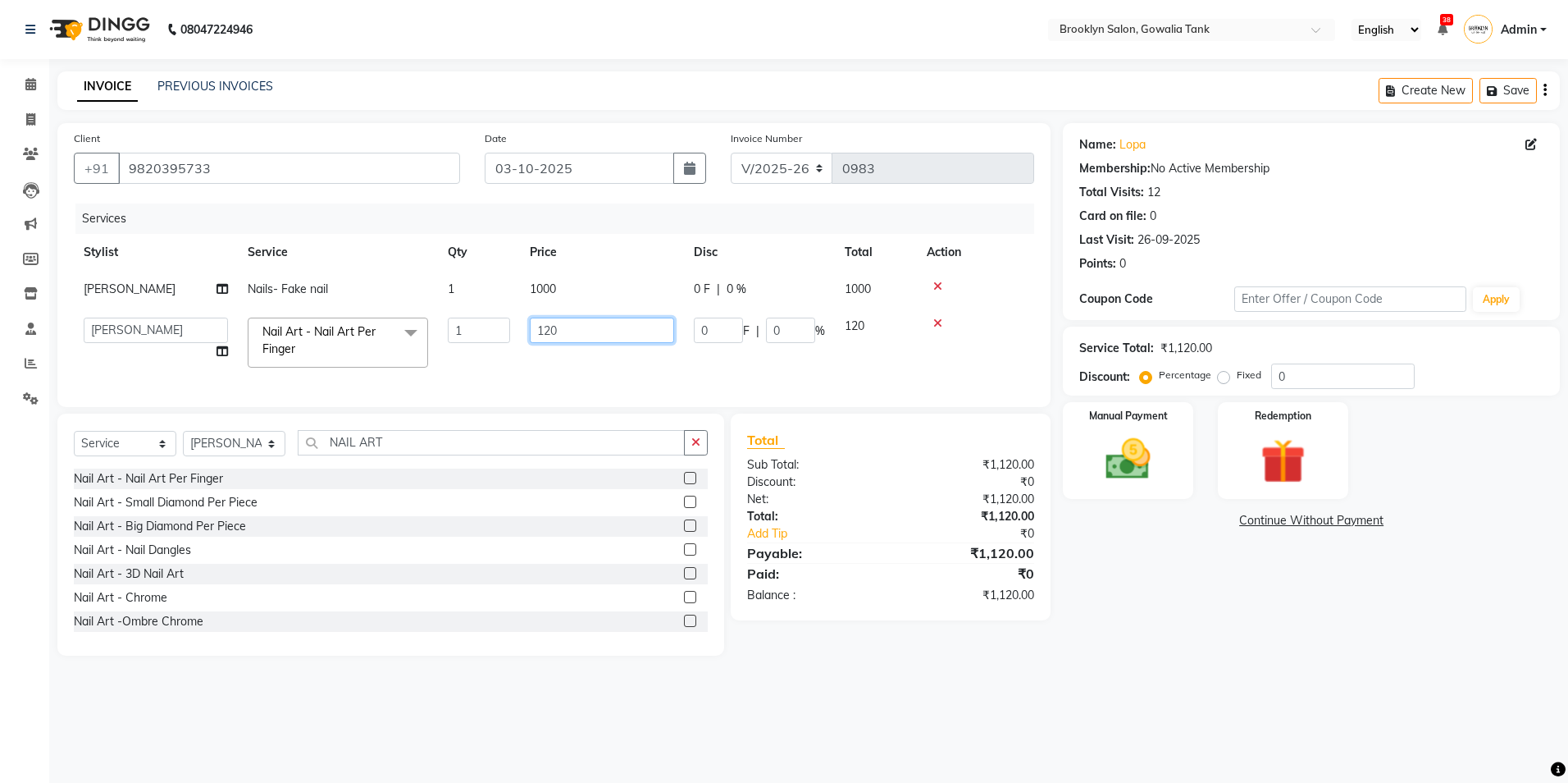
drag, startPoint x: 571, startPoint y: 326, endPoint x: 479, endPoint y: 332, distance: 92.2
click at [479, 332] on tr "[PERSON_NAME] Darshan kunal [PERSON_NAME] Sameeral Nail Art - Nail Art Per Fing…" at bounding box center [554, 342] width 961 height 70
type input "100"
click at [1420, 739] on div "08047224946 Select Location × [GEOGRAPHIC_DATA] Salon, Gowalia Tank English ENG…" at bounding box center [784, 392] width 1568 height 783
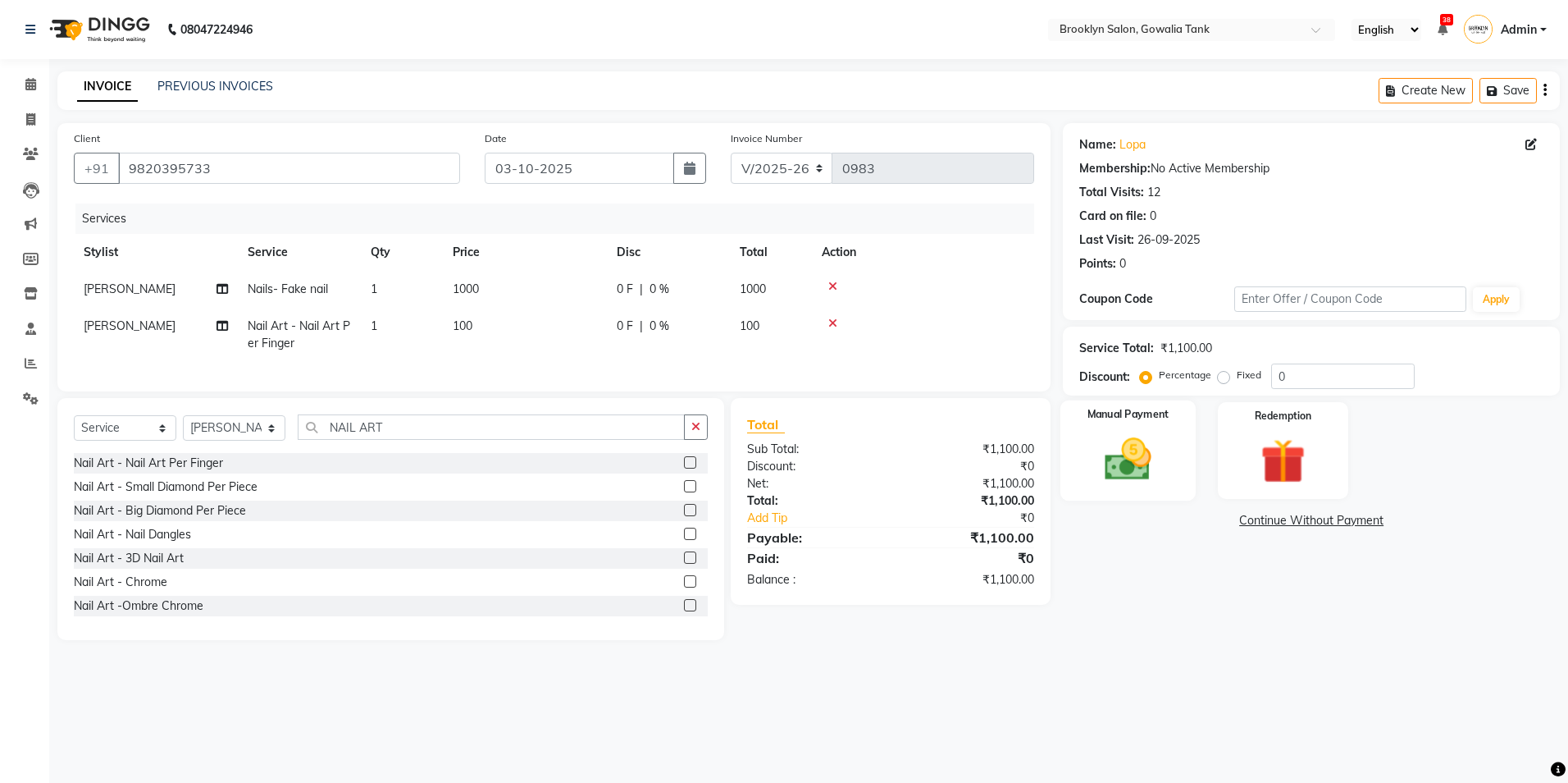
click at [1146, 445] on img at bounding box center [1127, 460] width 76 height 54
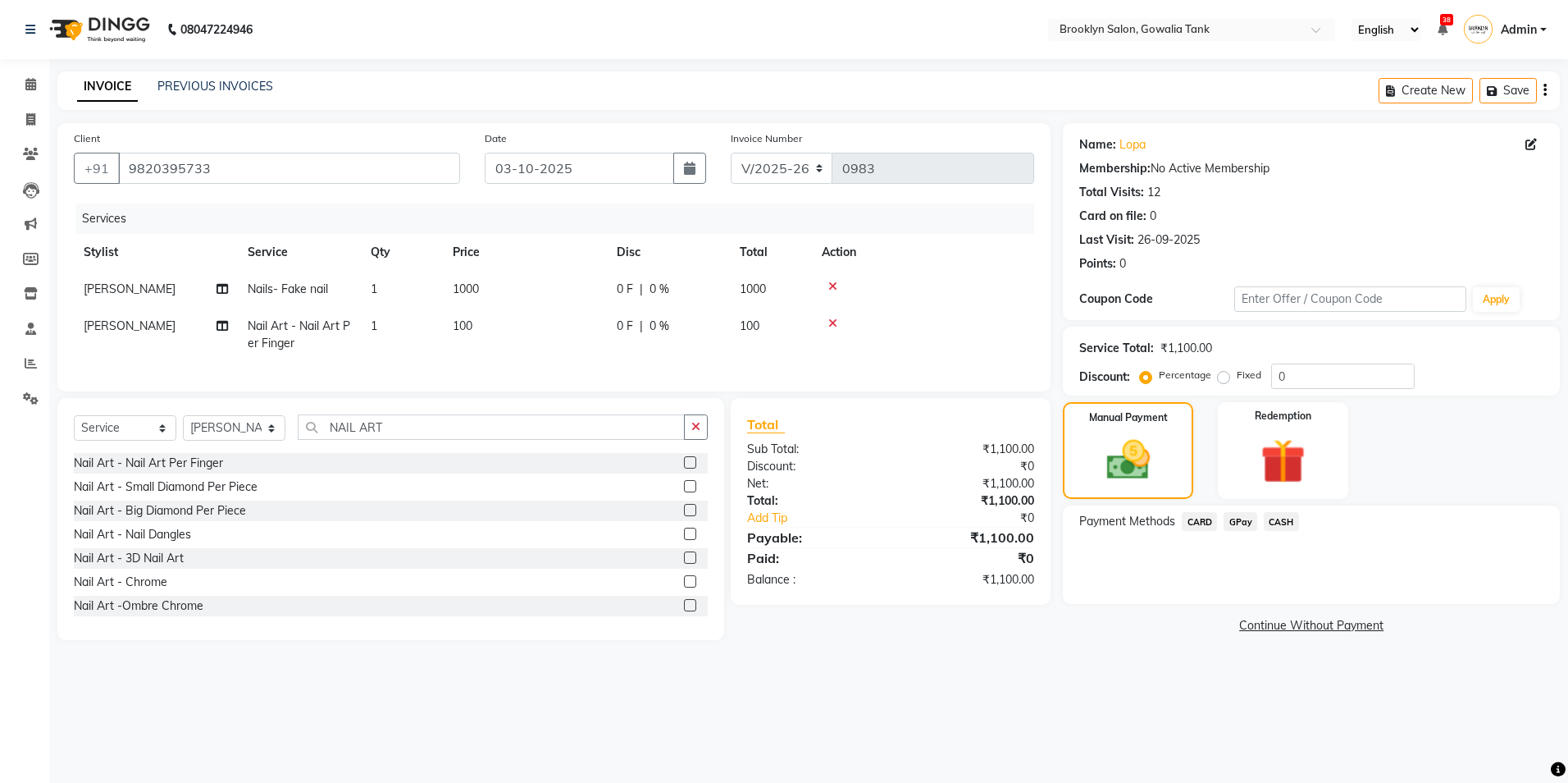
click at [1287, 519] on span "CASH" at bounding box center [1281, 521] width 35 height 19
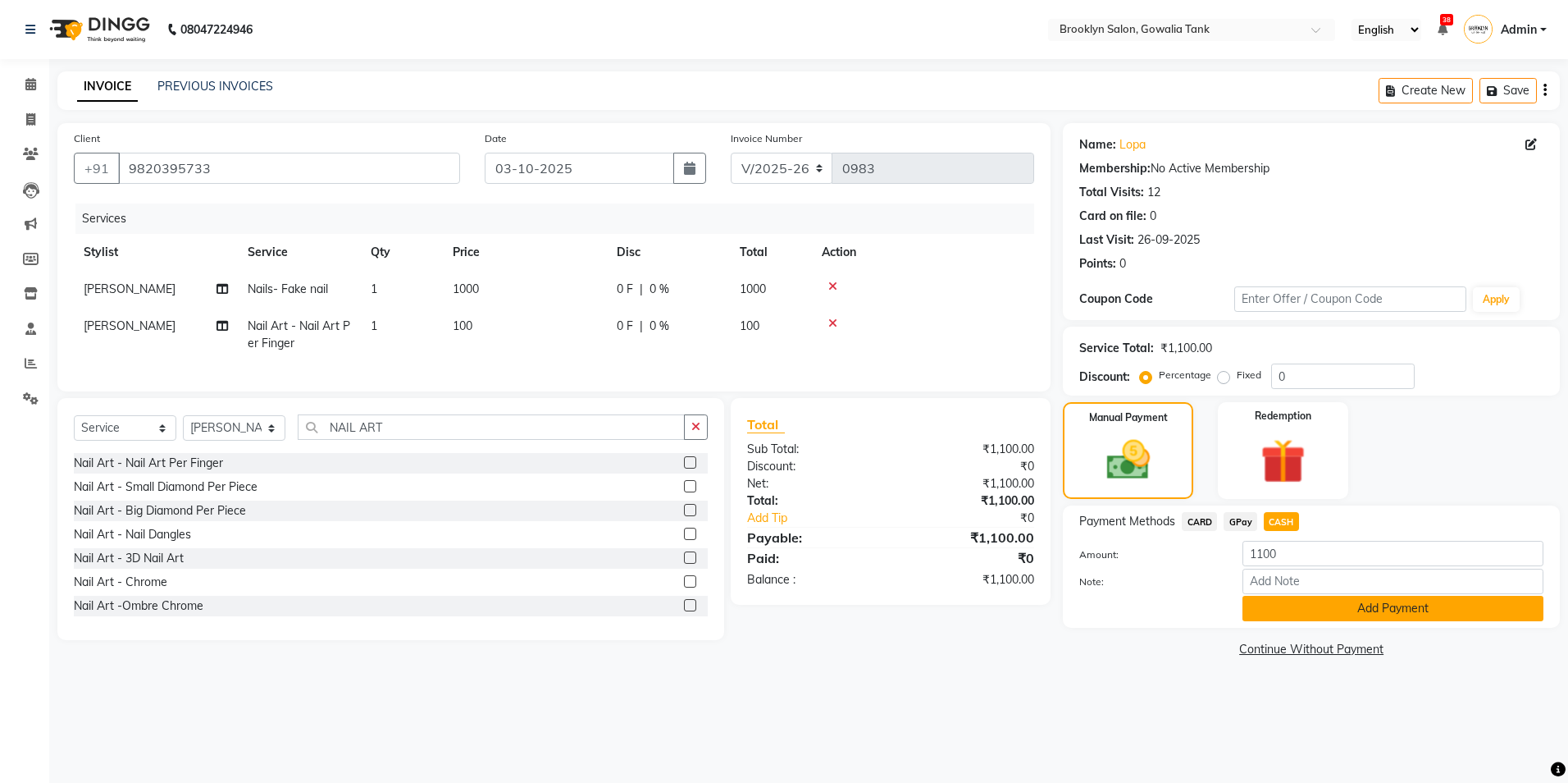
click at [1296, 609] on button "Add Payment" at bounding box center [1393, 608] width 301 height 26
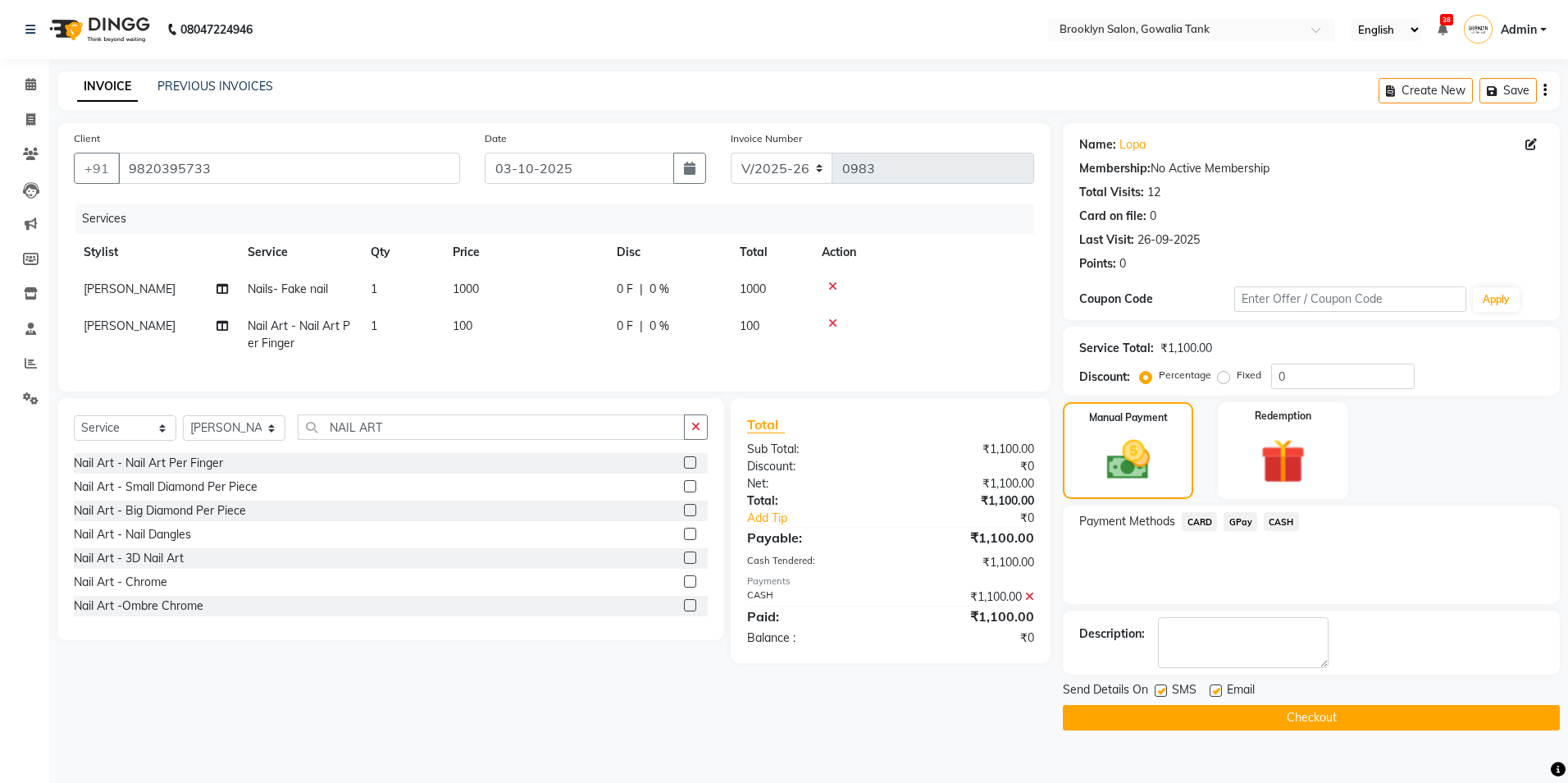
click at [1356, 714] on button "Checkout" at bounding box center [1312, 718] width 497 height 26
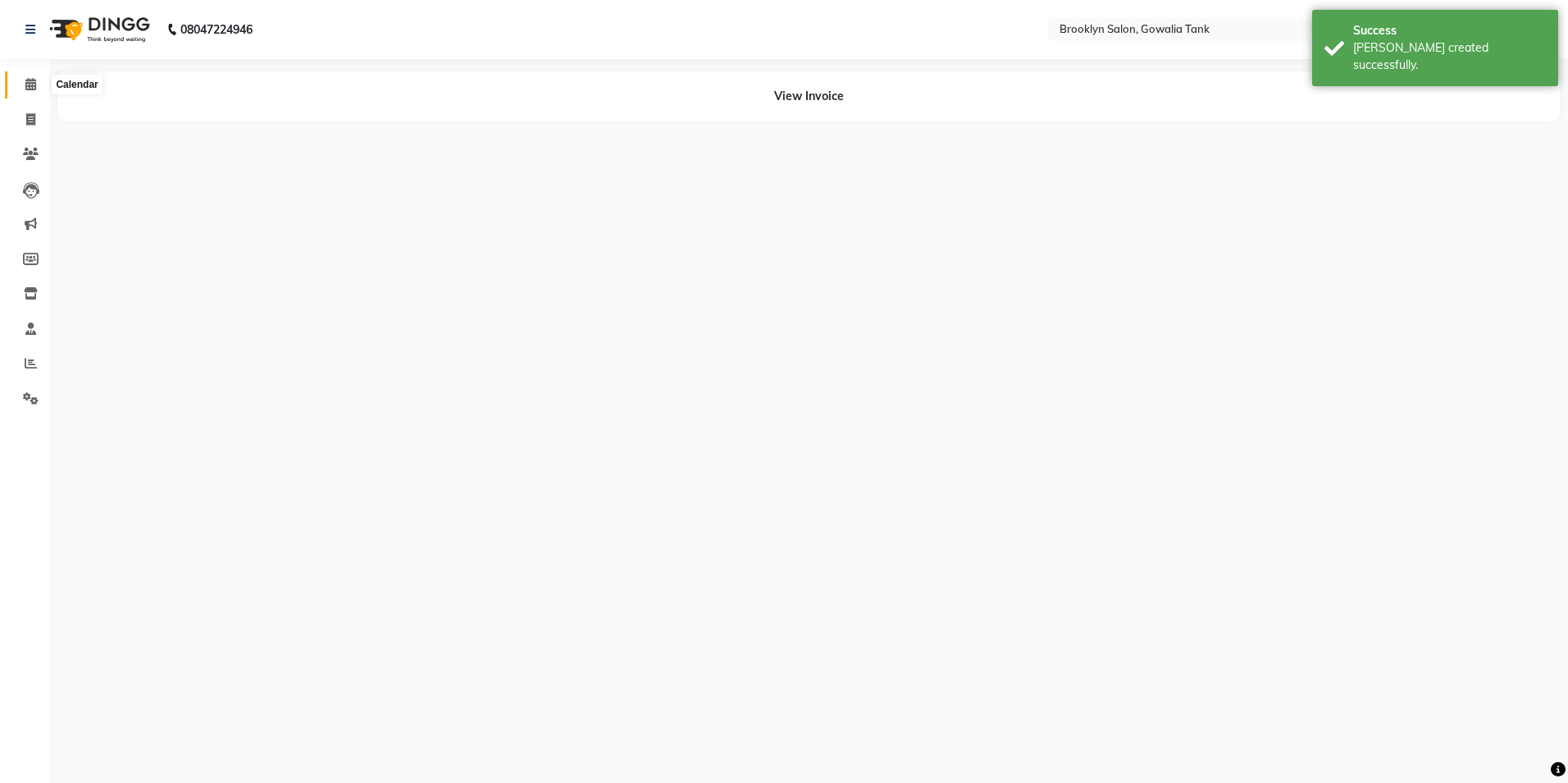
click at [24, 81] on span at bounding box center [31, 85] width 29 height 19
